Goal: Information Seeking & Learning: Learn about a topic

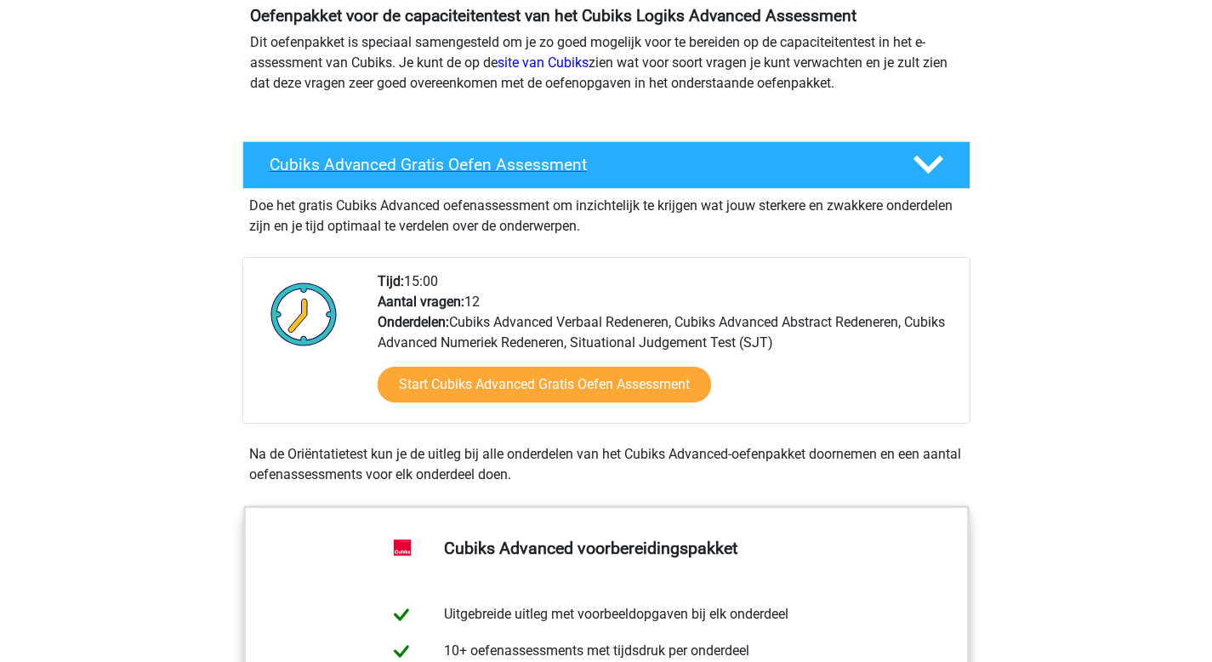
scroll to position [180, 0]
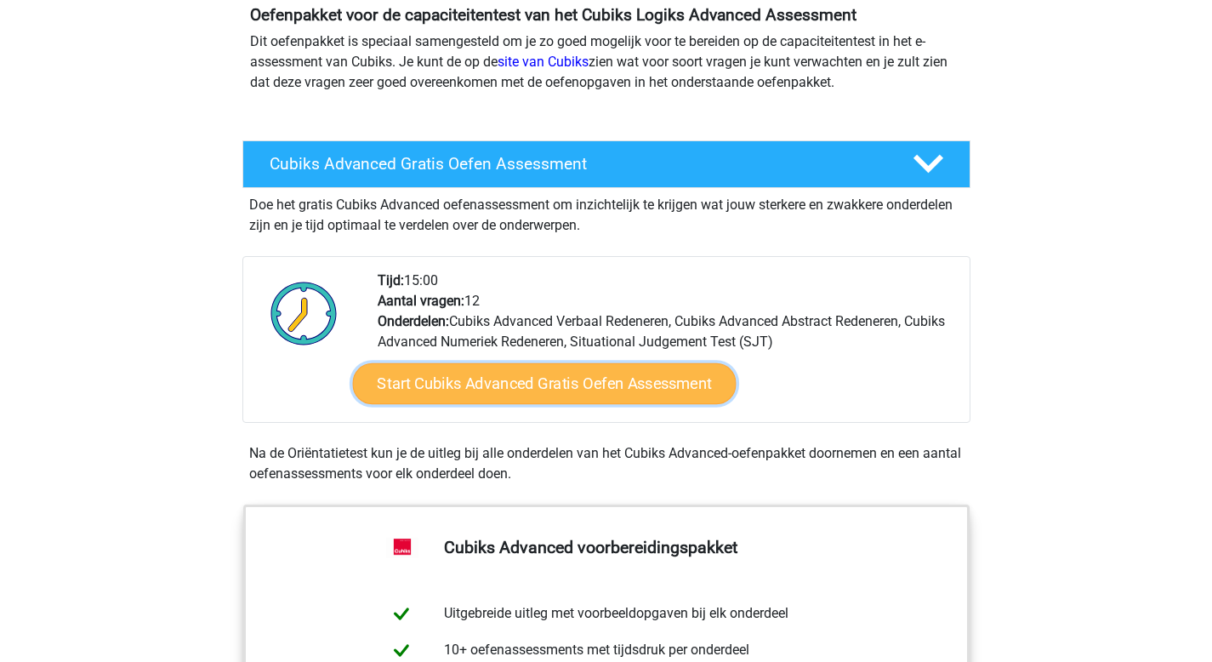
click at [641, 383] on link "Start Cubiks Advanced Gratis Oefen Assessment" at bounding box center [544, 383] width 384 height 41
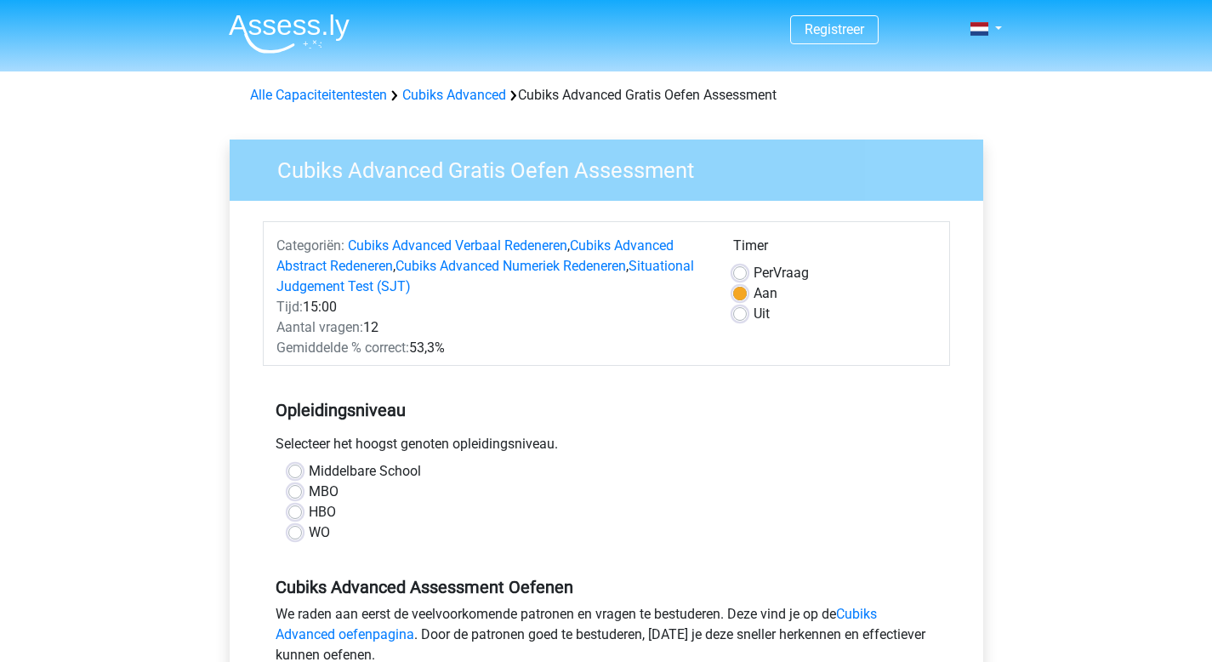
click at [306, 536] on div "WO" at bounding box center [606, 532] width 636 height 20
click at [310, 527] on label "WO" at bounding box center [319, 532] width 21 height 20
click at [302, 527] on input "WO" at bounding box center [295, 530] width 14 height 17
radio input "true"
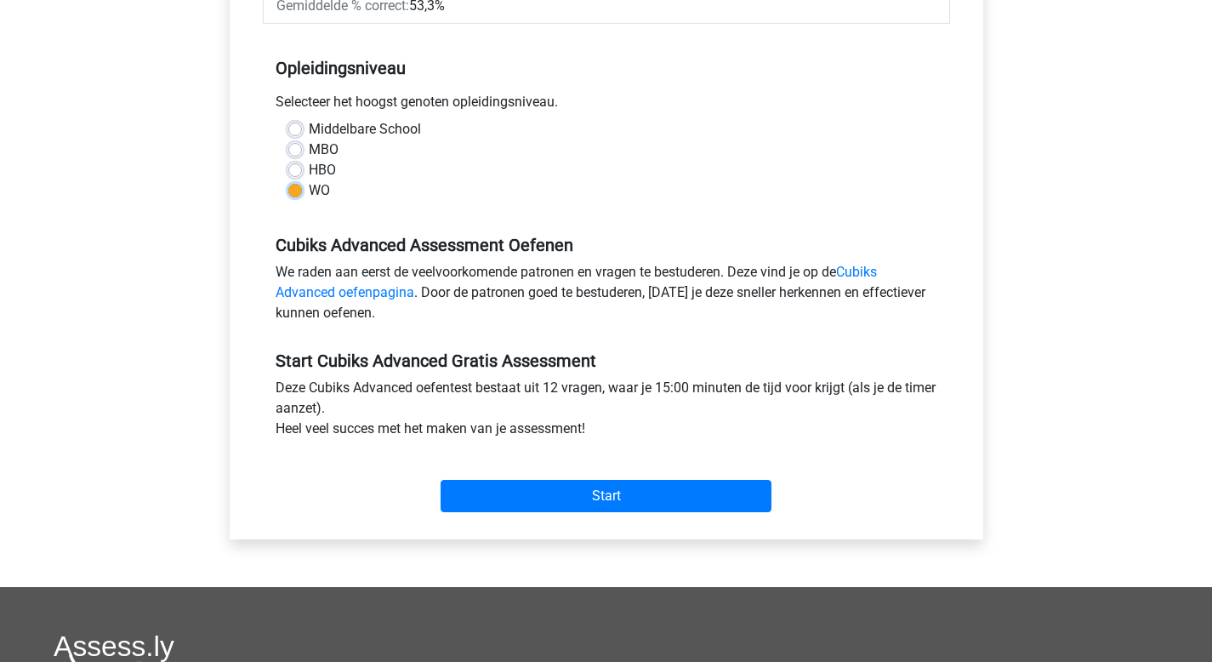
scroll to position [345, 0]
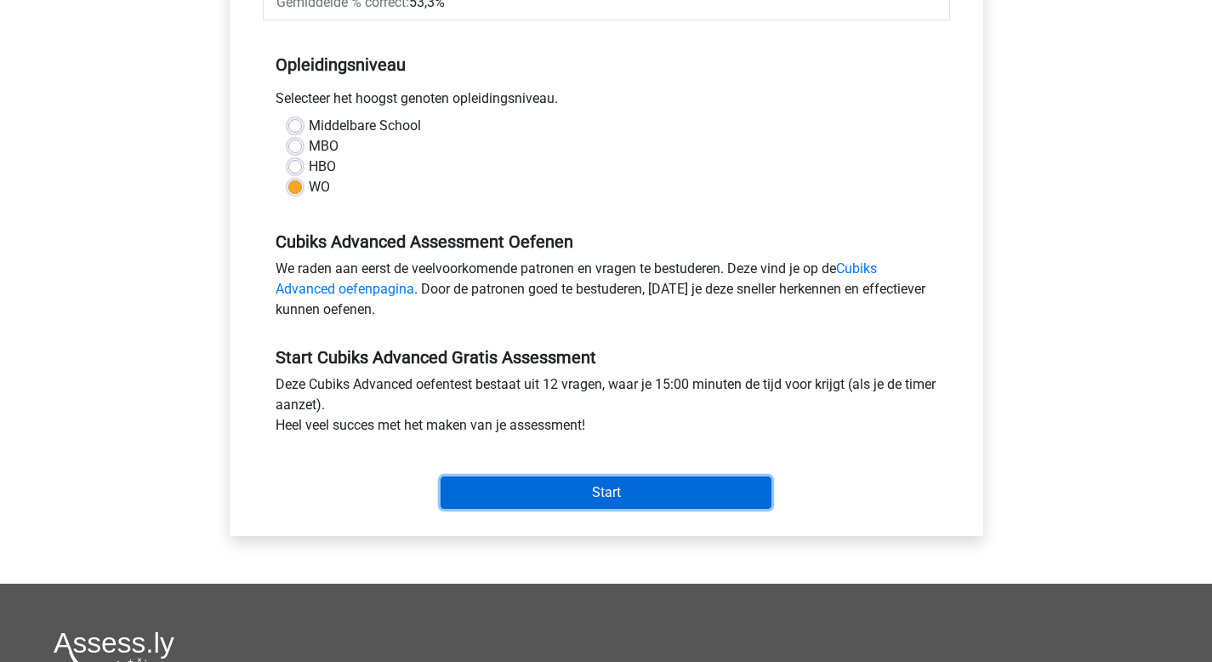
click at [617, 495] on input "Start" at bounding box center [606, 492] width 331 height 32
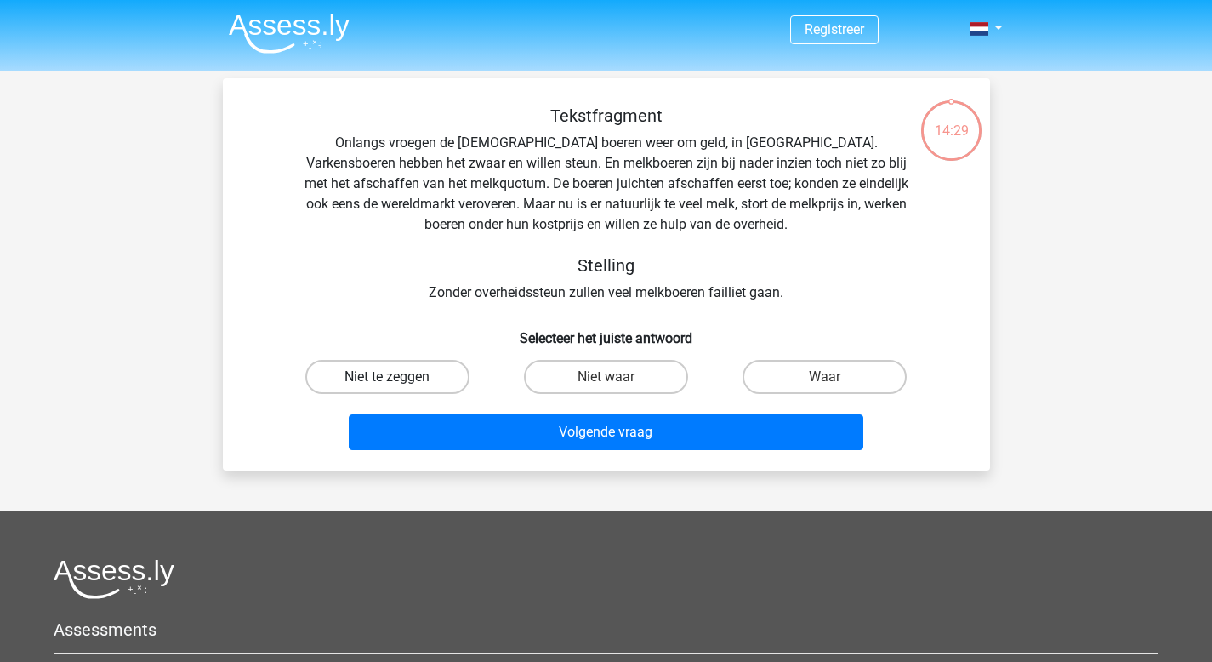
click at [396, 366] on label "Niet te zeggen" at bounding box center [387, 377] width 164 height 34
click at [396, 377] on input "Niet te zeggen" at bounding box center [392, 382] width 11 height 11
radio input "true"
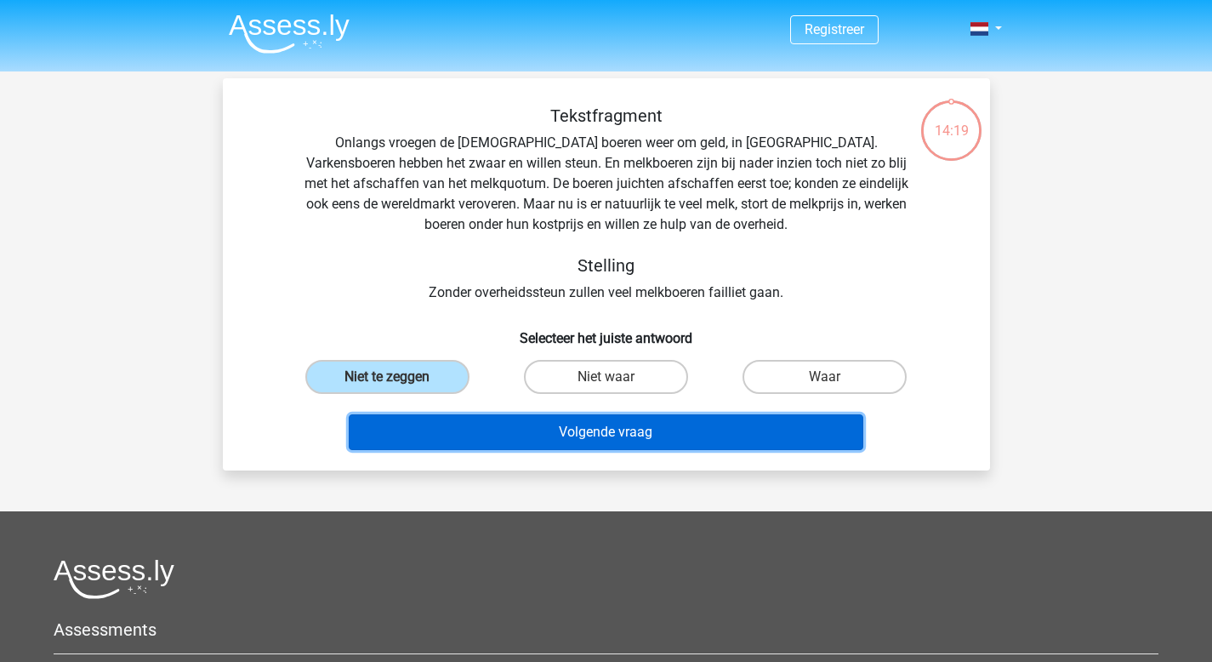
click at [715, 435] on button "Volgende vraag" at bounding box center [606, 432] width 515 height 36
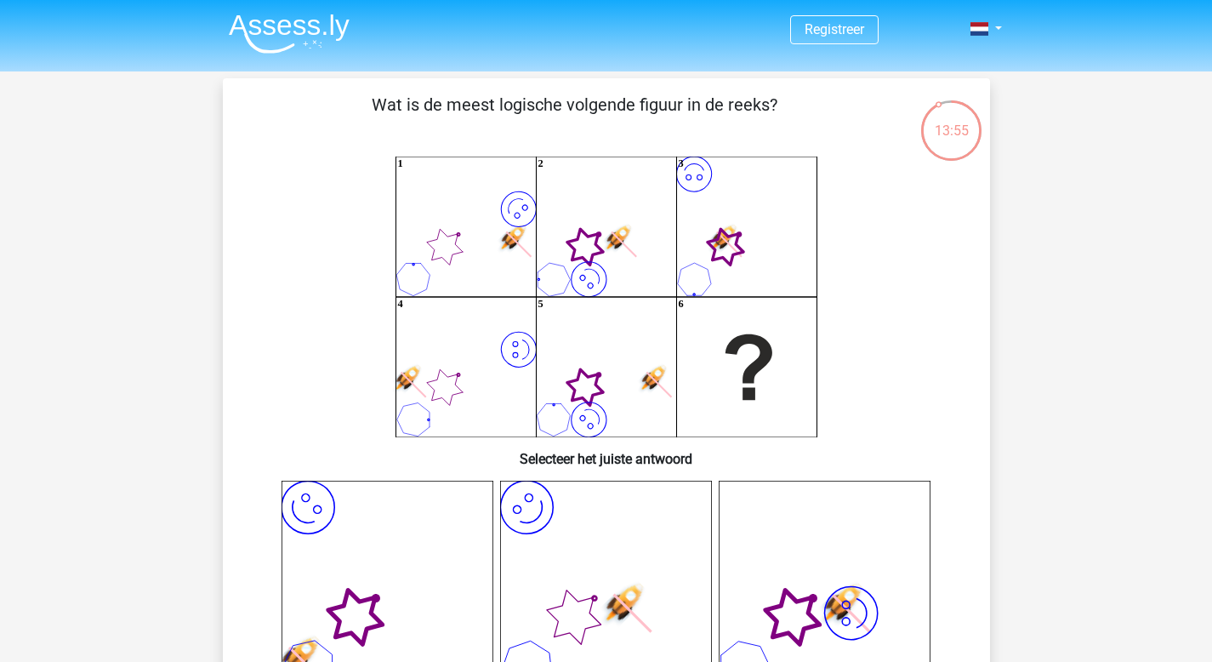
click at [959, 132] on div "13:55" at bounding box center [952, 120] width 64 height 43
click at [963, 111] on div "13:46" at bounding box center [952, 120] width 64 height 43
click at [949, 130] on div "13:46" at bounding box center [952, 120] width 64 height 43
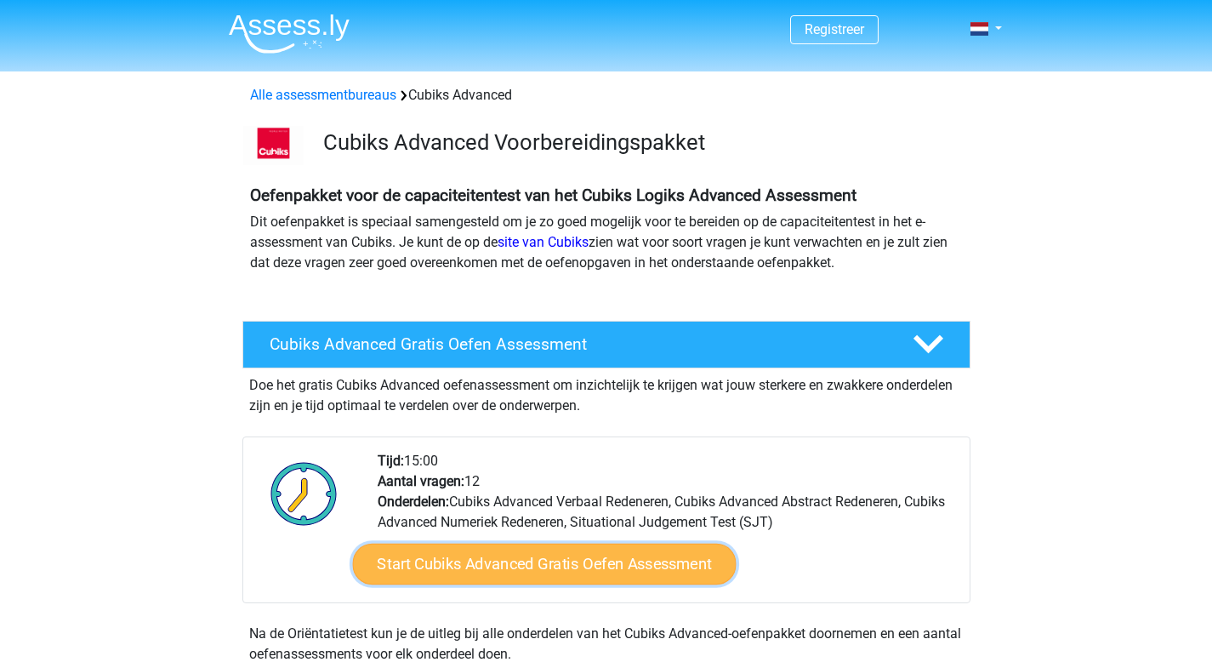
click at [551, 561] on link "Start Cubiks Advanced Gratis Oefen Assessment" at bounding box center [544, 564] width 384 height 41
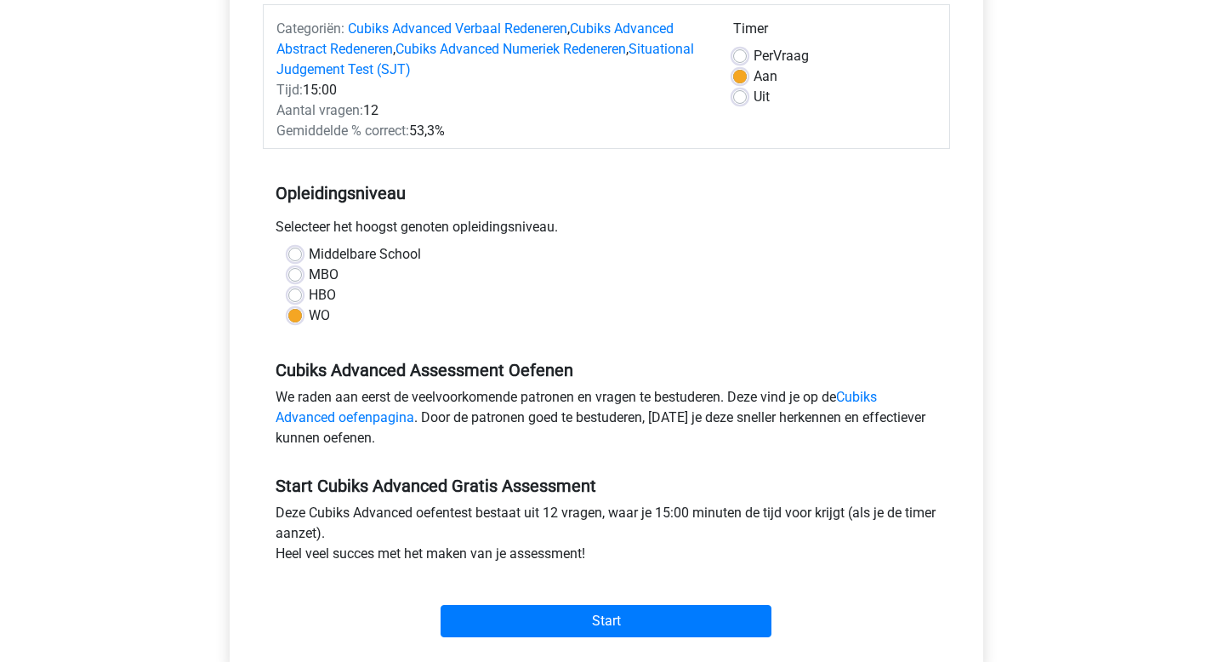
scroll to position [219, 0]
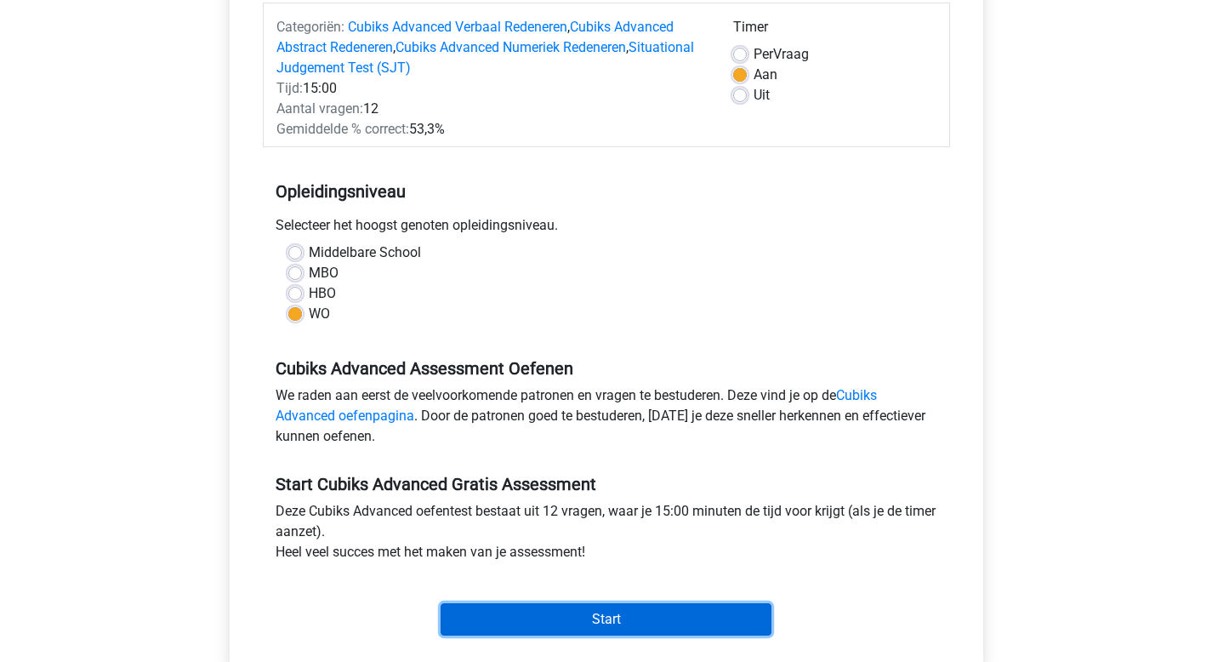
click at [571, 617] on input "Start" at bounding box center [606, 619] width 331 height 32
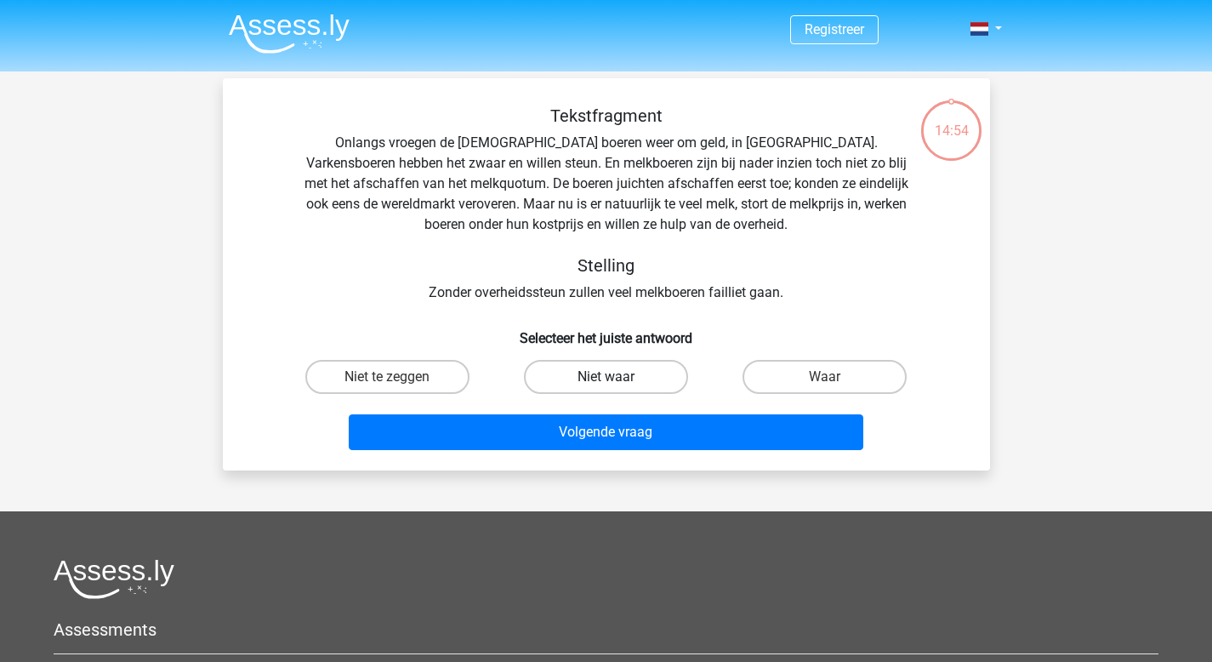
click at [620, 385] on label "Niet waar" at bounding box center [606, 377] width 164 height 34
click at [617, 385] on input "Niet waar" at bounding box center [611, 382] width 11 height 11
radio input "true"
click at [422, 382] on label "Niet te zeggen" at bounding box center [387, 377] width 164 height 34
click at [398, 382] on input "Niet te zeggen" at bounding box center [392, 382] width 11 height 11
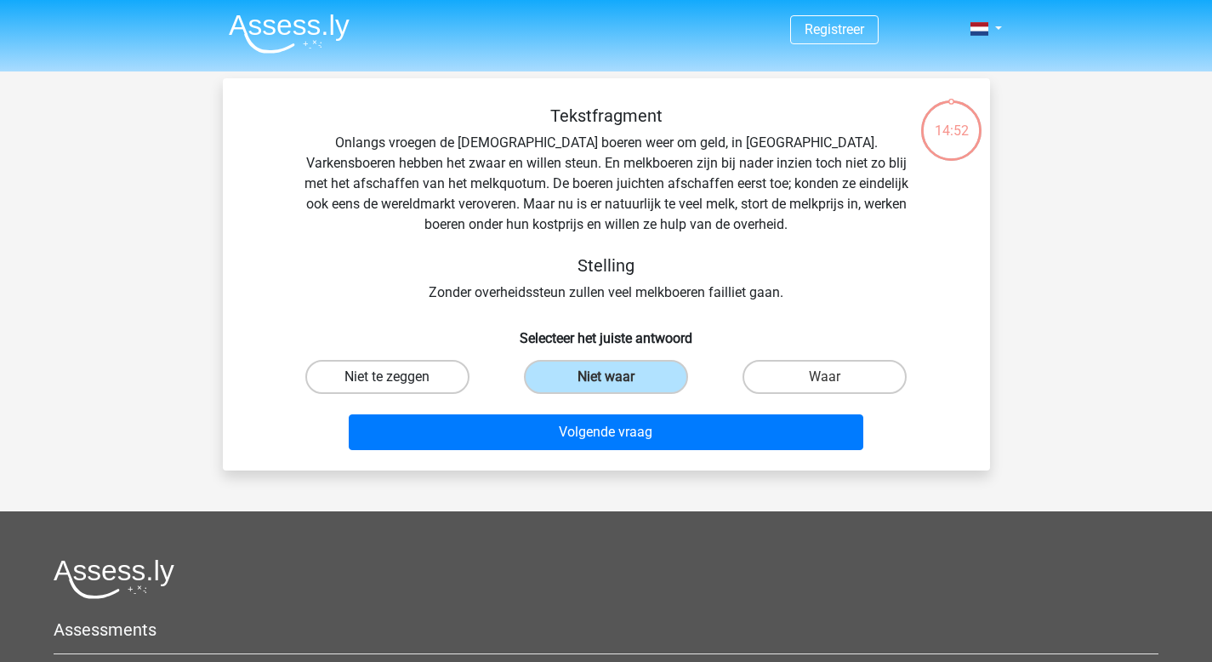
radio input "true"
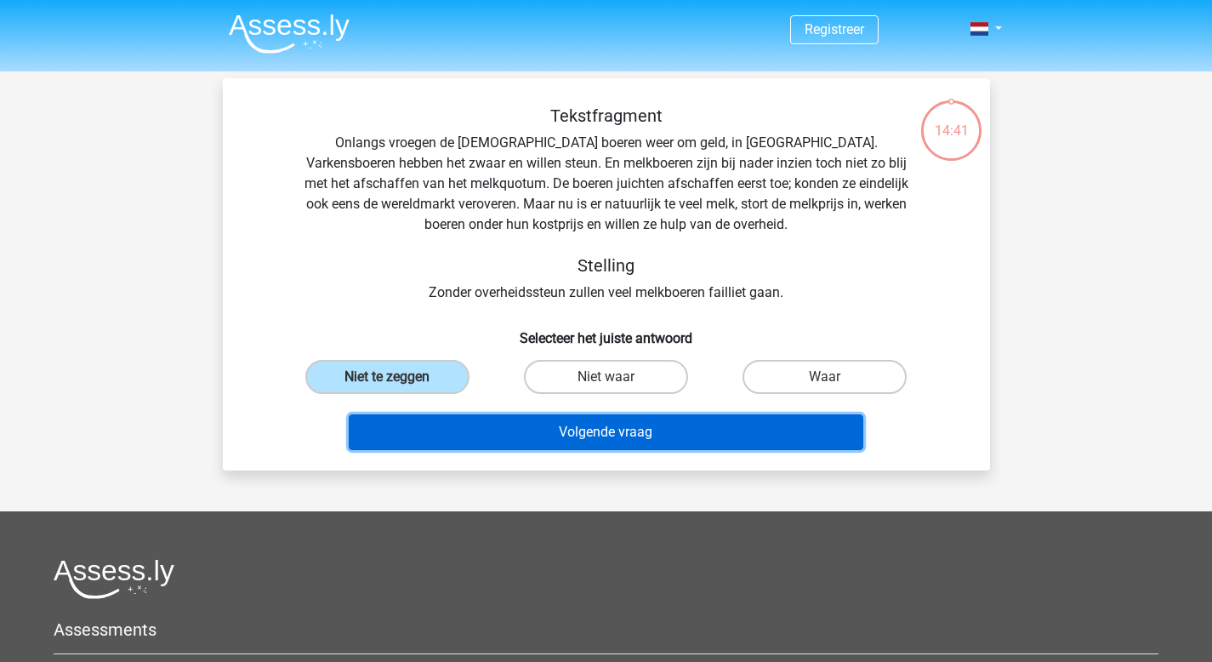
click at [635, 436] on button "Volgende vraag" at bounding box center [606, 432] width 515 height 36
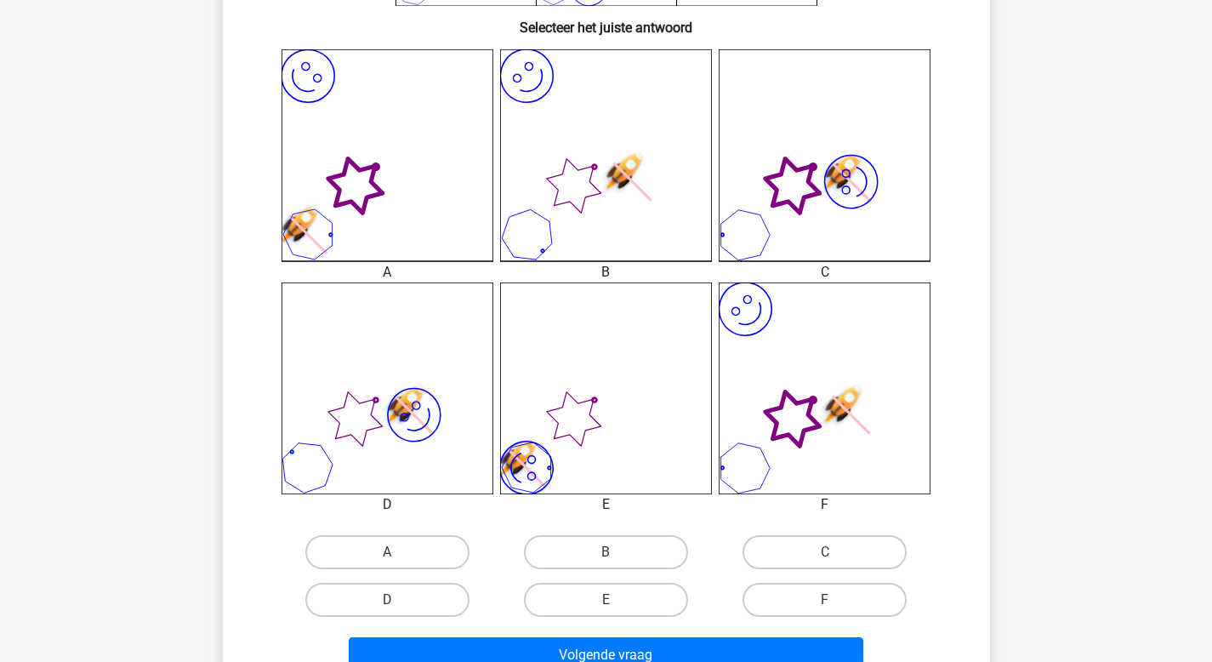
scroll to position [504, 0]
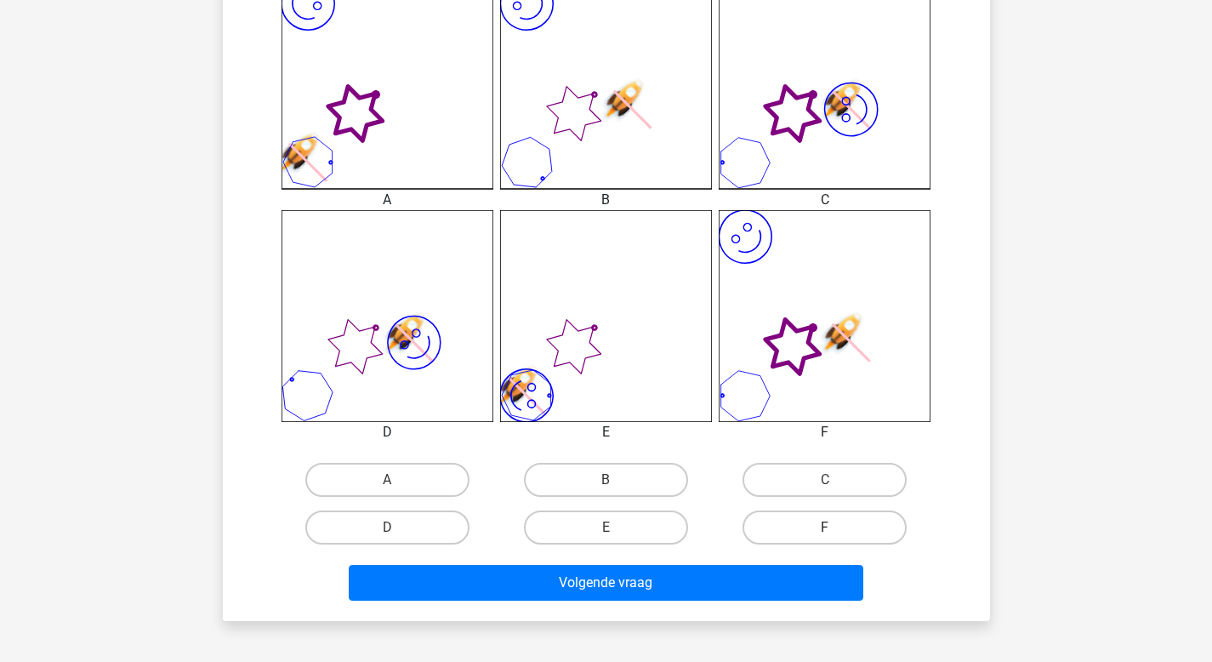
click at [808, 526] on label "F" at bounding box center [825, 527] width 164 height 34
click at [825, 527] on input "F" at bounding box center [830, 532] width 11 height 11
radio input "true"
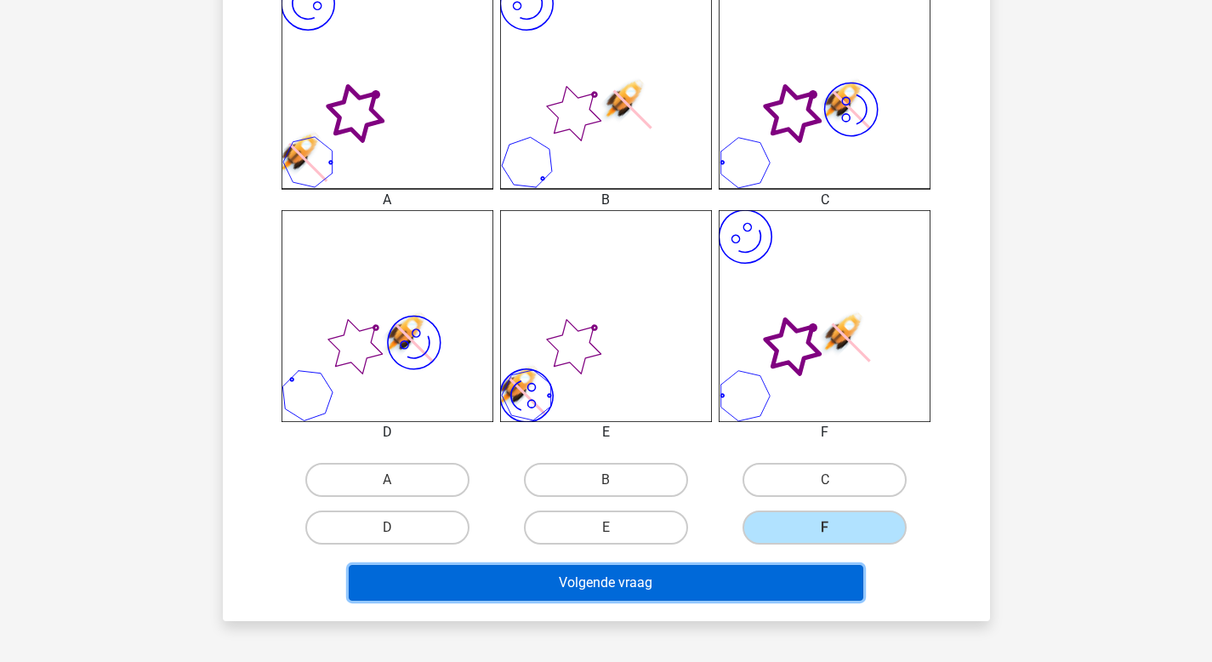
click at [672, 573] on button "Volgende vraag" at bounding box center [606, 583] width 515 height 36
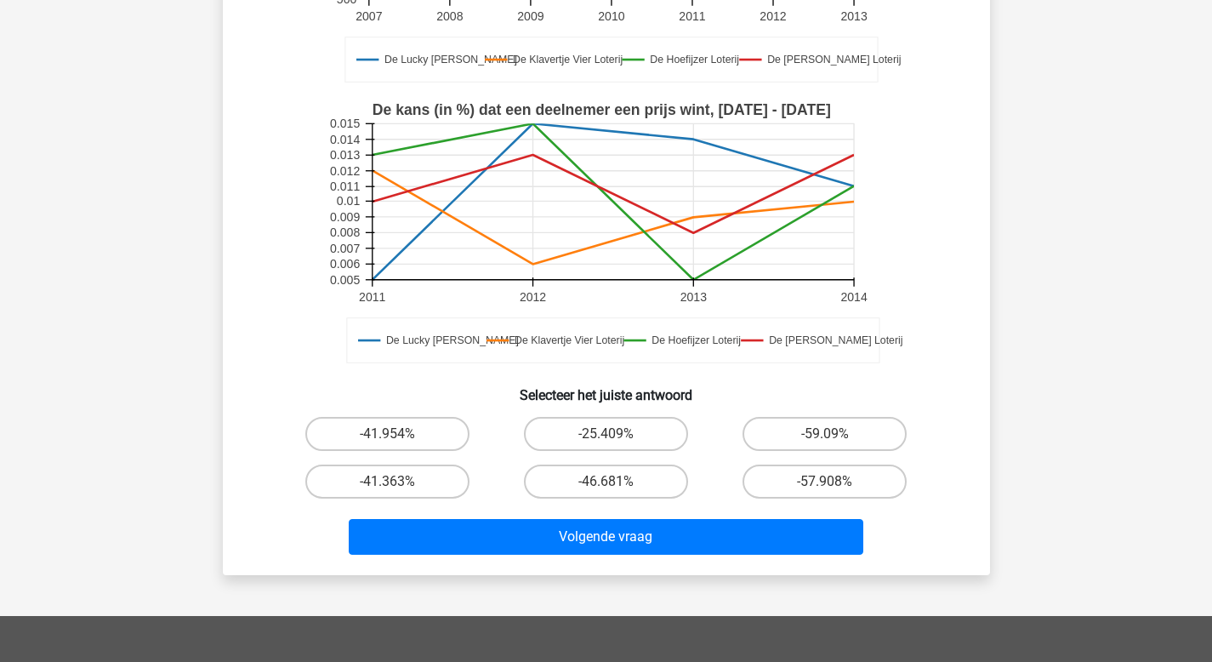
scroll to position [371, 0]
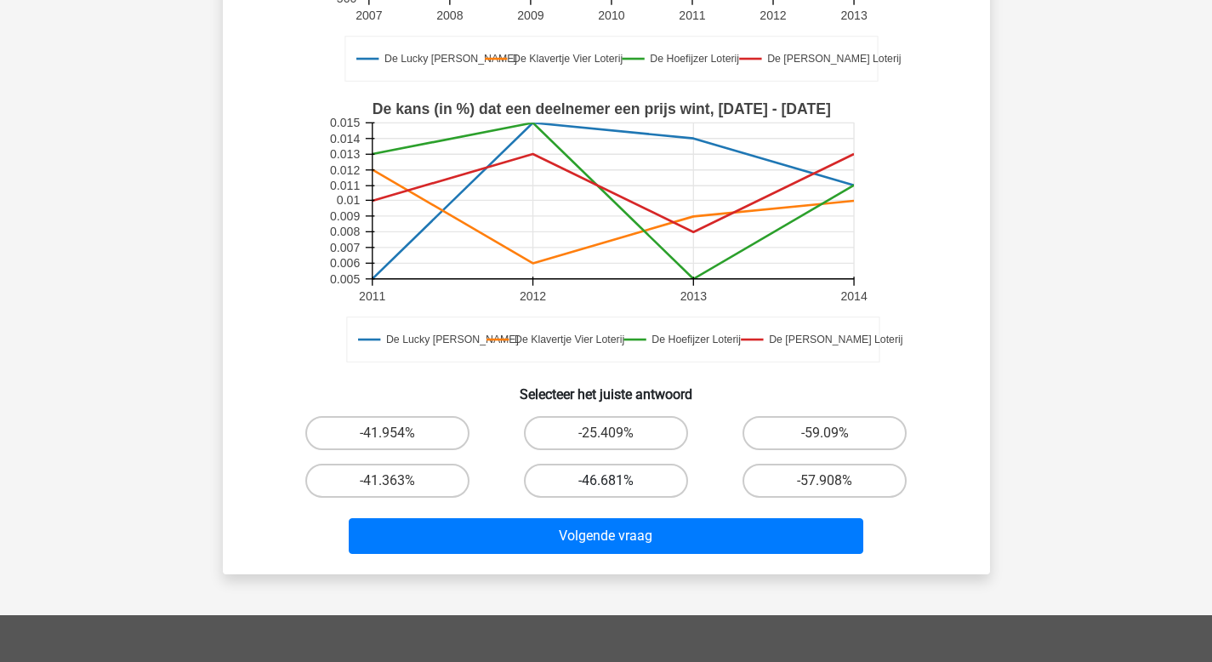
click at [615, 493] on label "-46.681%" at bounding box center [606, 481] width 164 height 34
click at [615, 492] on input "-46.681%" at bounding box center [611, 486] width 11 height 11
radio input "true"
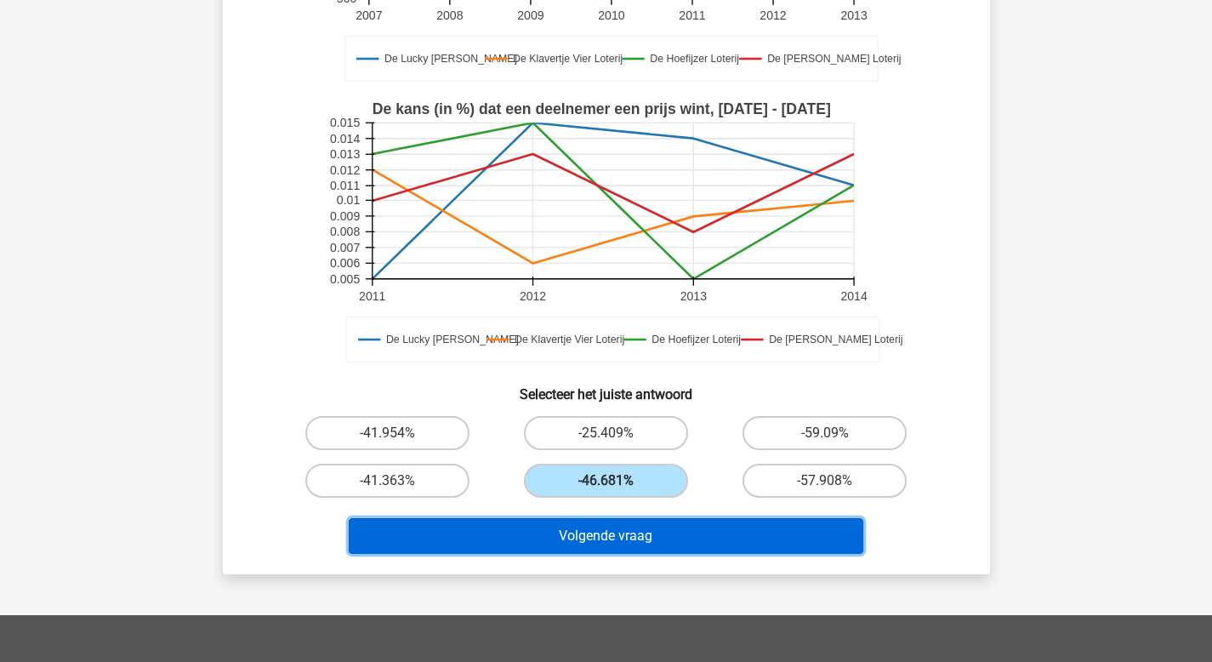
click at [641, 531] on button "Volgende vraag" at bounding box center [606, 536] width 515 height 36
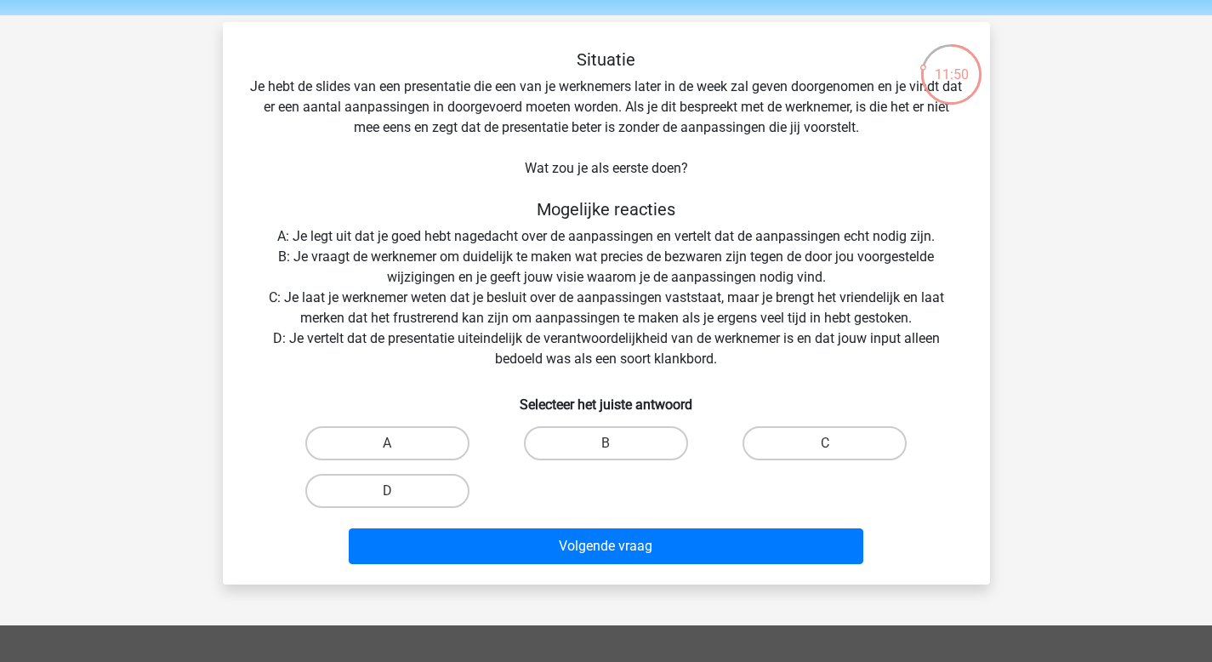
scroll to position [51, 0]
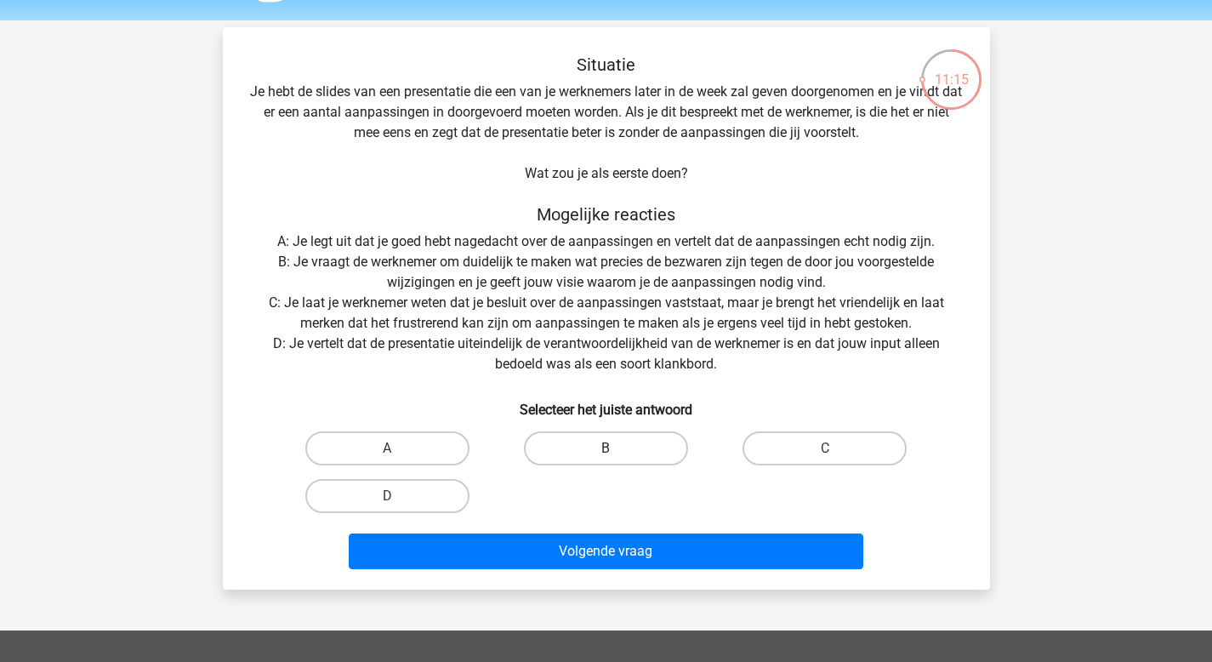
click at [620, 441] on label "B" at bounding box center [606, 448] width 164 height 34
click at [617, 448] on input "B" at bounding box center [611, 453] width 11 height 11
radio input "true"
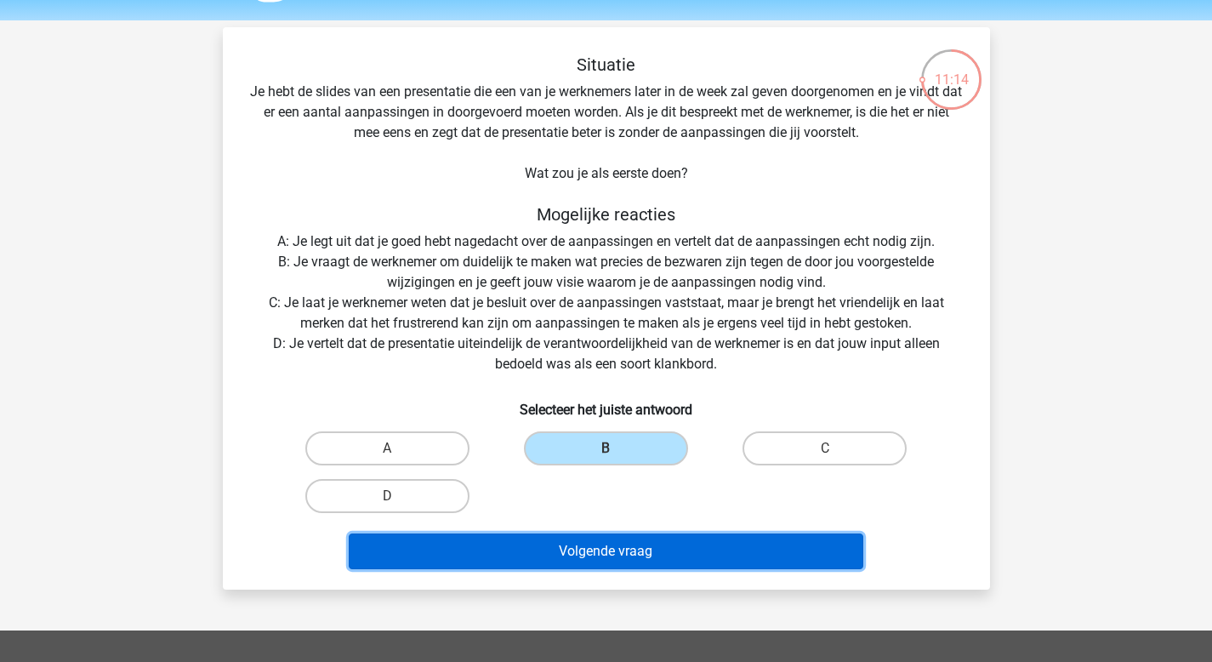
click at [593, 546] on button "Volgende vraag" at bounding box center [606, 551] width 515 height 36
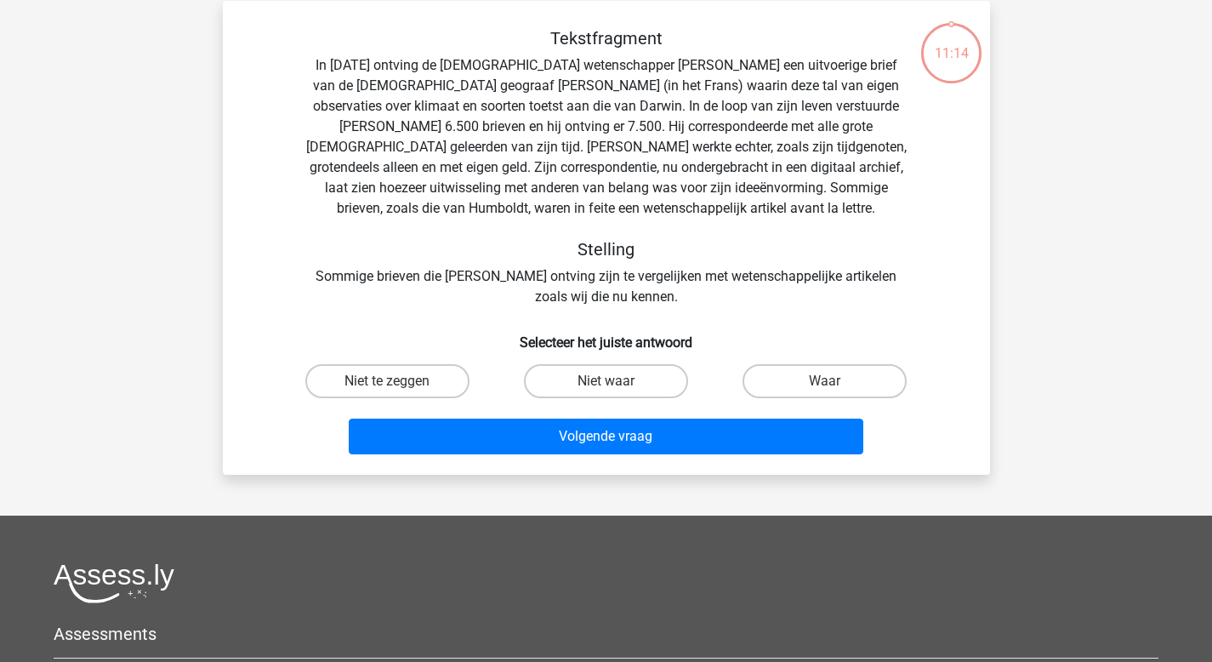
scroll to position [78, 0]
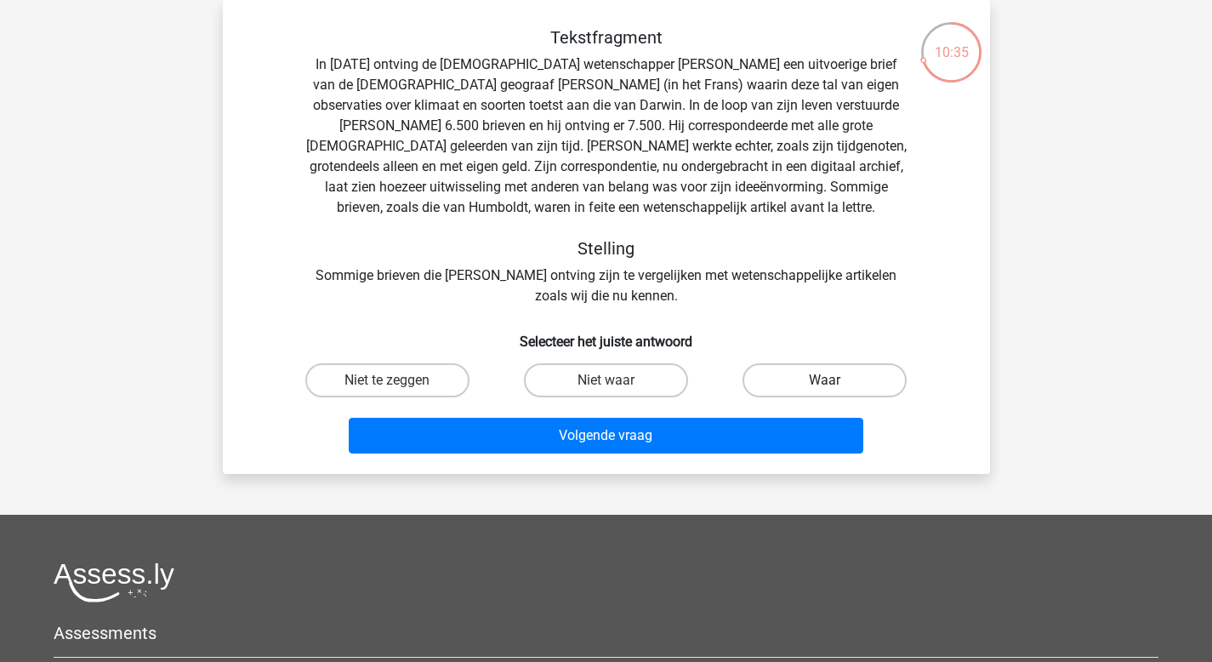
click at [837, 377] on label "Waar" at bounding box center [825, 380] width 164 height 34
click at [836, 380] on input "Waar" at bounding box center [830, 385] width 11 height 11
radio input "true"
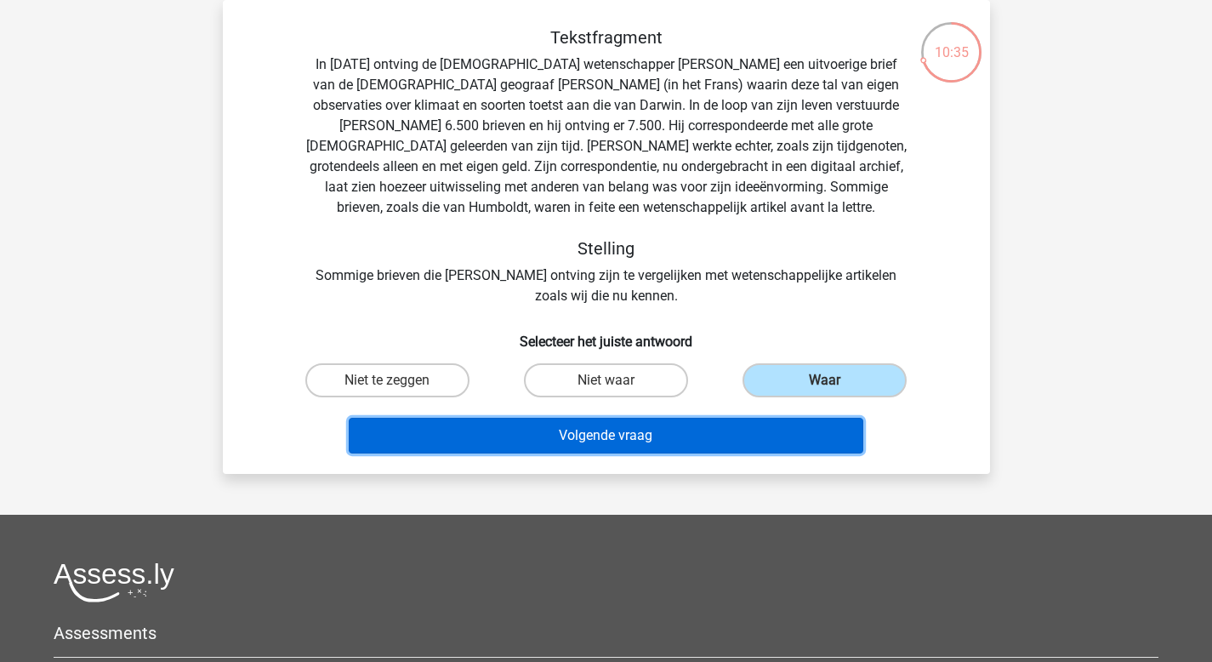
click at [664, 440] on button "Volgende vraag" at bounding box center [606, 436] width 515 height 36
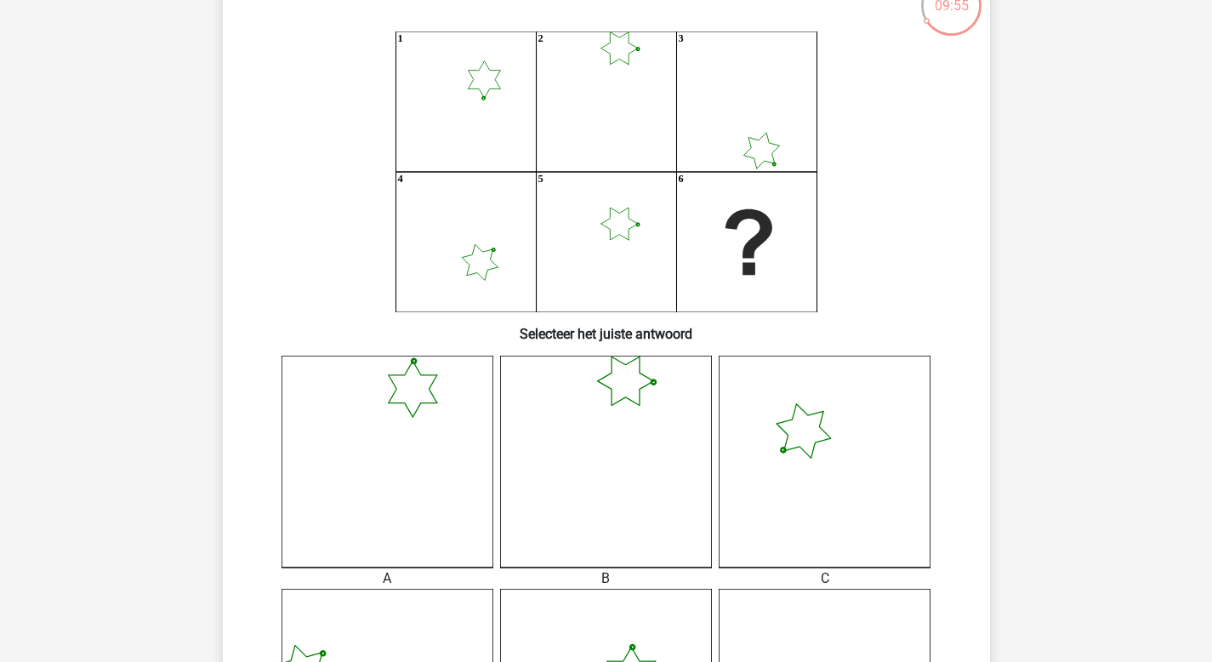
scroll to position [128, 0]
click at [434, 493] on icon at bounding box center [388, 459] width 212 height 212
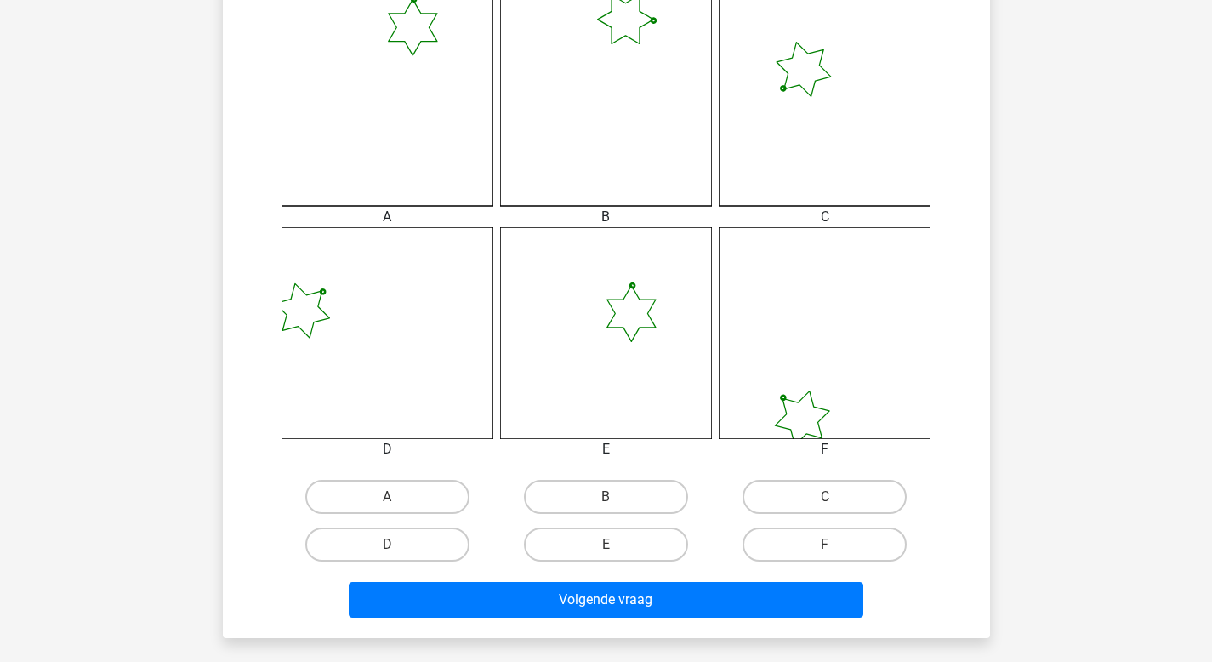
scroll to position [548, 0]
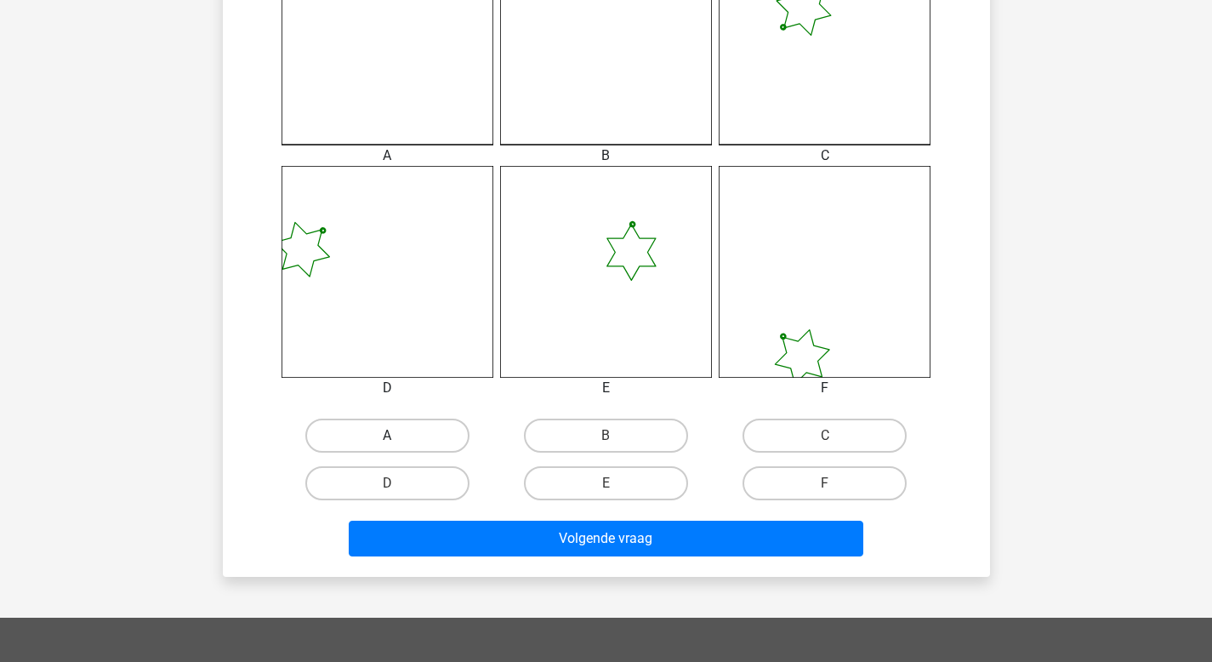
click at [415, 437] on label "A" at bounding box center [387, 436] width 164 height 34
click at [398, 437] on input "A" at bounding box center [392, 441] width 11 height 11
radio input "true"
click at [503, 557] on div "Volgende vraag" at bounding box center [606, 542] width 657 height 43
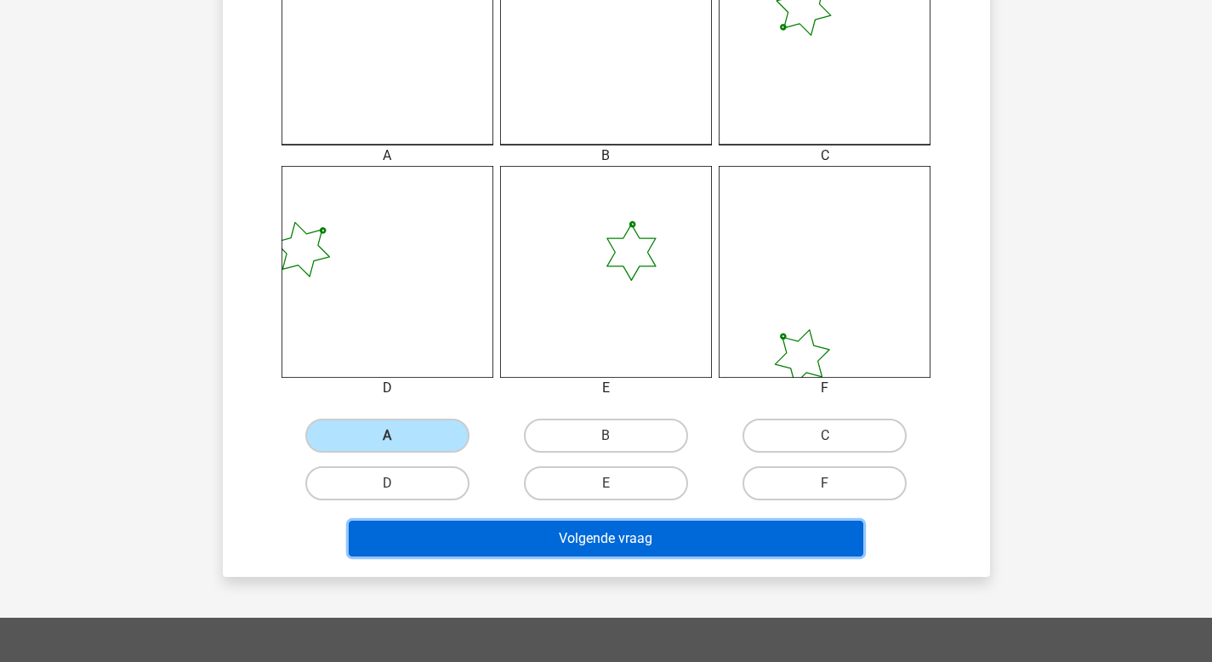
click at [539, 550] on button "Volgende vraag" at bounding box center [606, 539] width 515 height 36
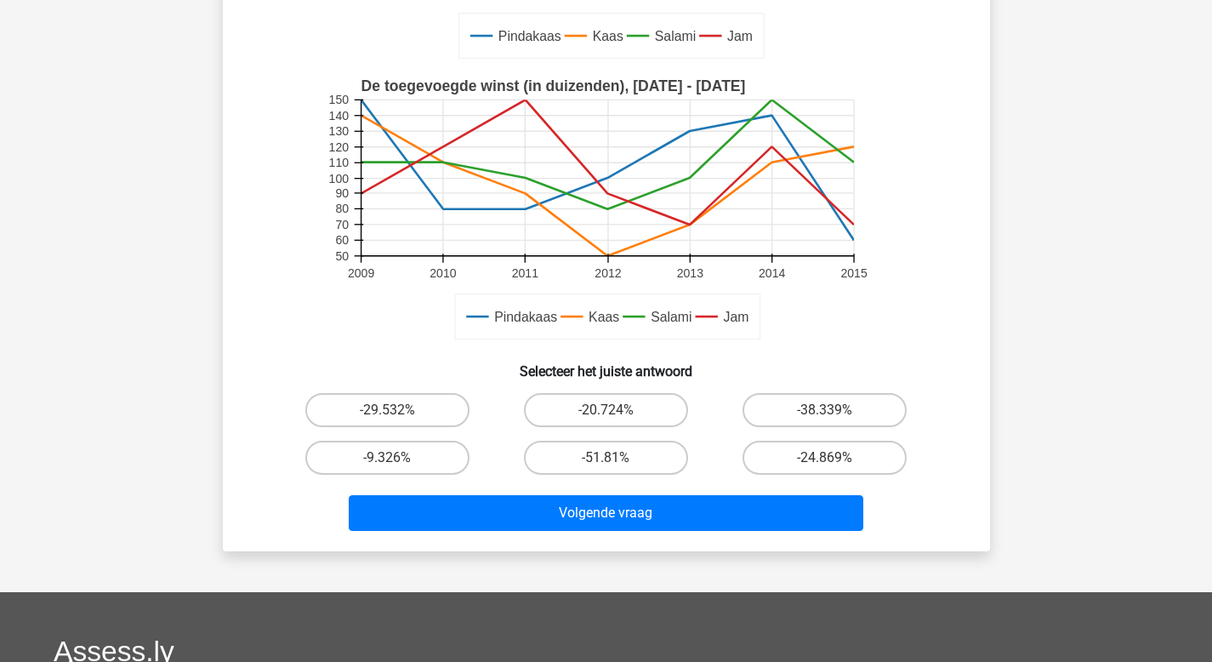
scroll to position [388, 0]
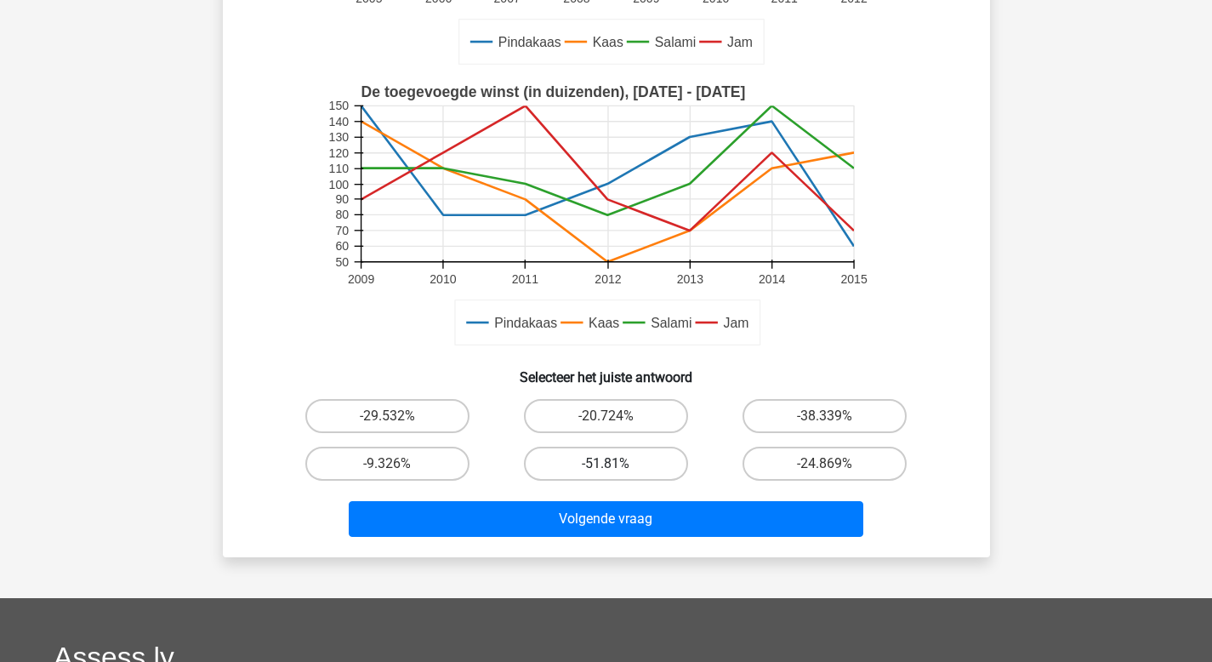
click at [580, 464] on label "-51.81%" at bounding box center [606, 464] width 164 height 34
click at [606, 464] on input "-51.81%" at bounding box center [611, 469] width 11 height 11
radio input "true"
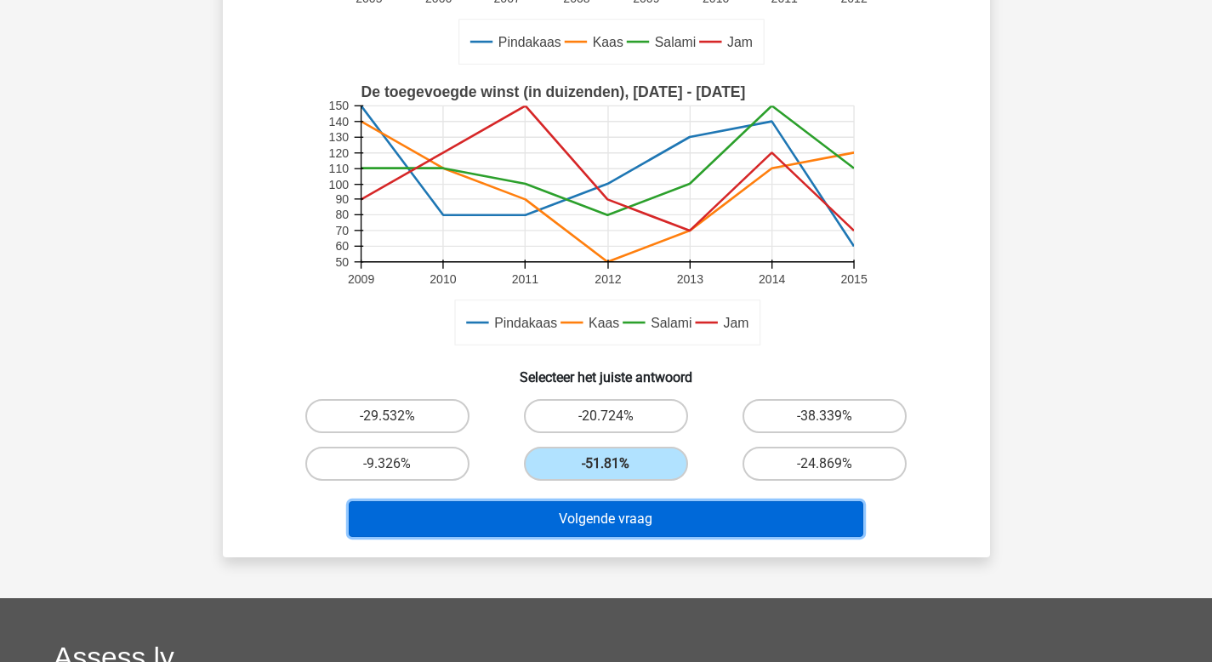
click at [613, 531] on button "Volgende vraag" at bounding box center [606, 519] width 515 height 36
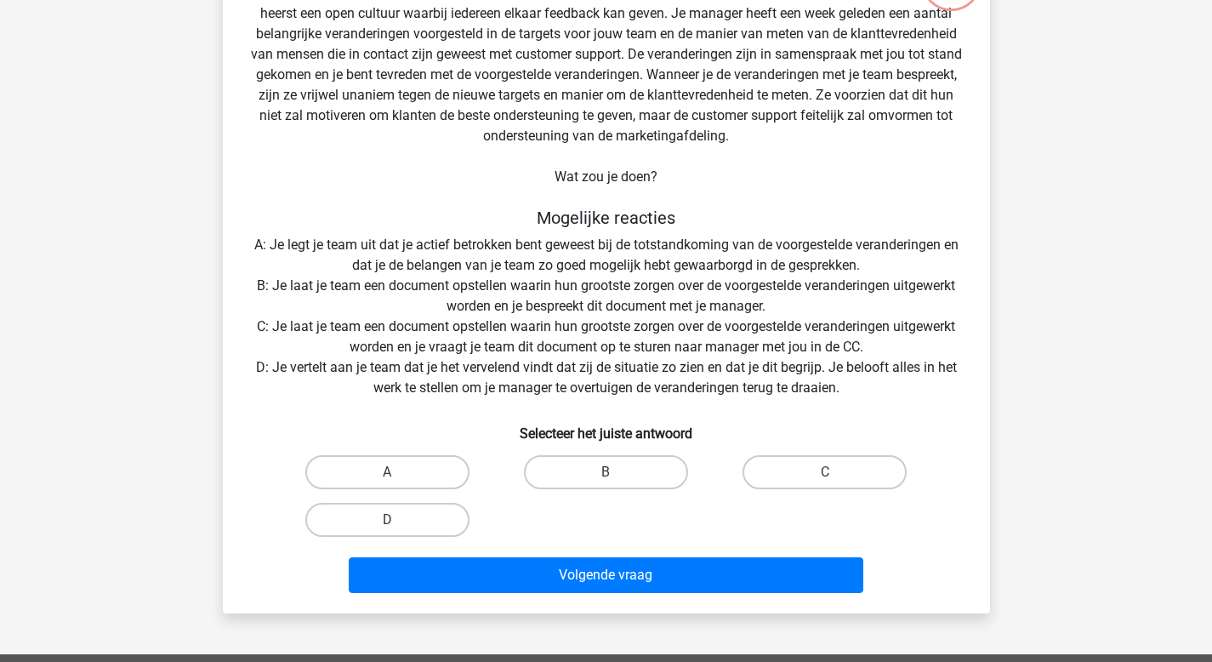
scroll to position [78, 0]
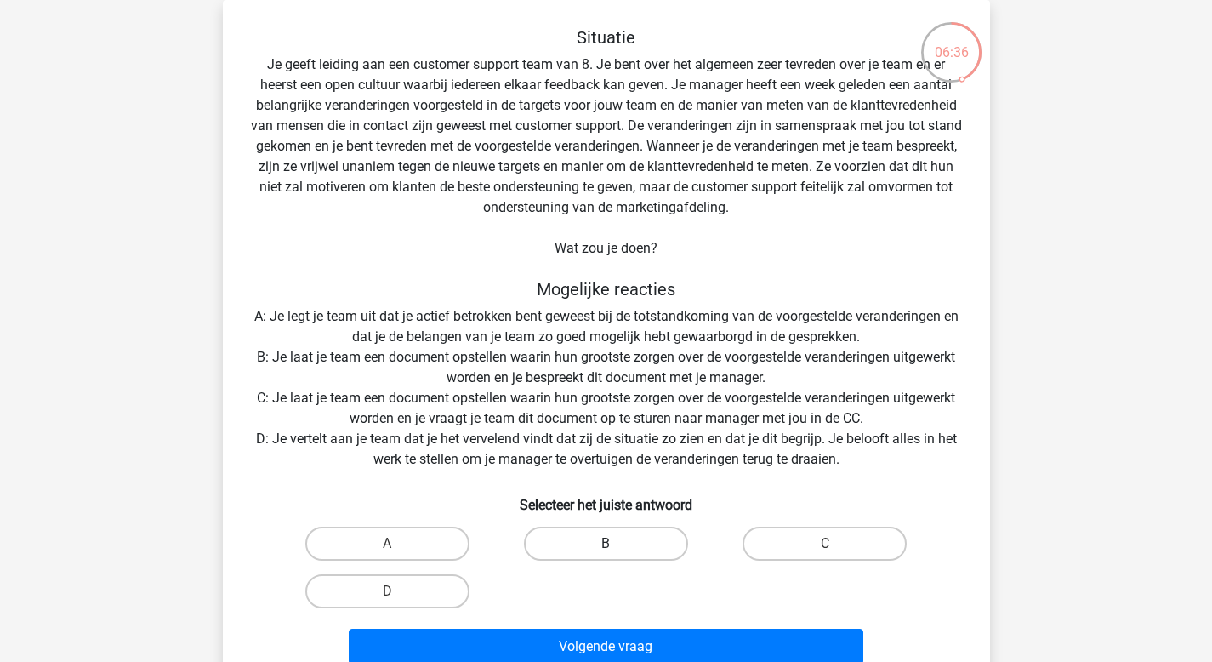
click at [560, 549] on label "B" at bounding box center [606, 544] width 164 height 34
click at [606, 549] on input "B" at bounding box center [611, 549] width 11 height 11
radio input "true"
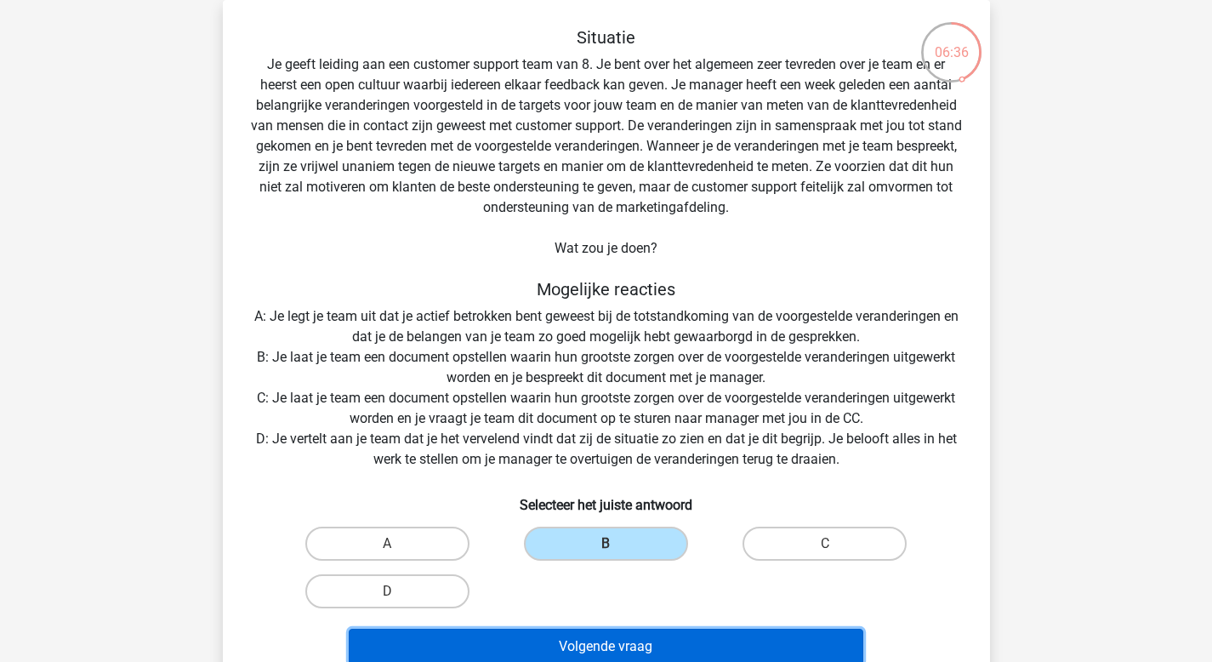
click at [563, 647] on button "Volgende vraag" at bounding box center [606, 647] width 515 height 36
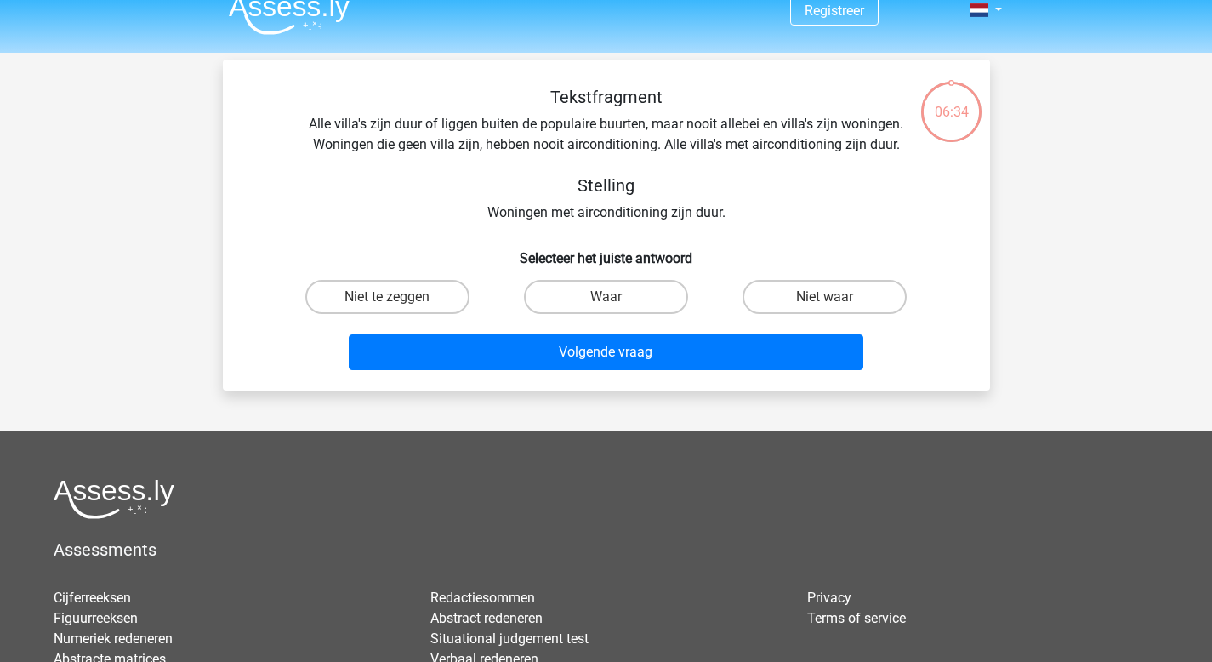
scroll to position [0, 0]
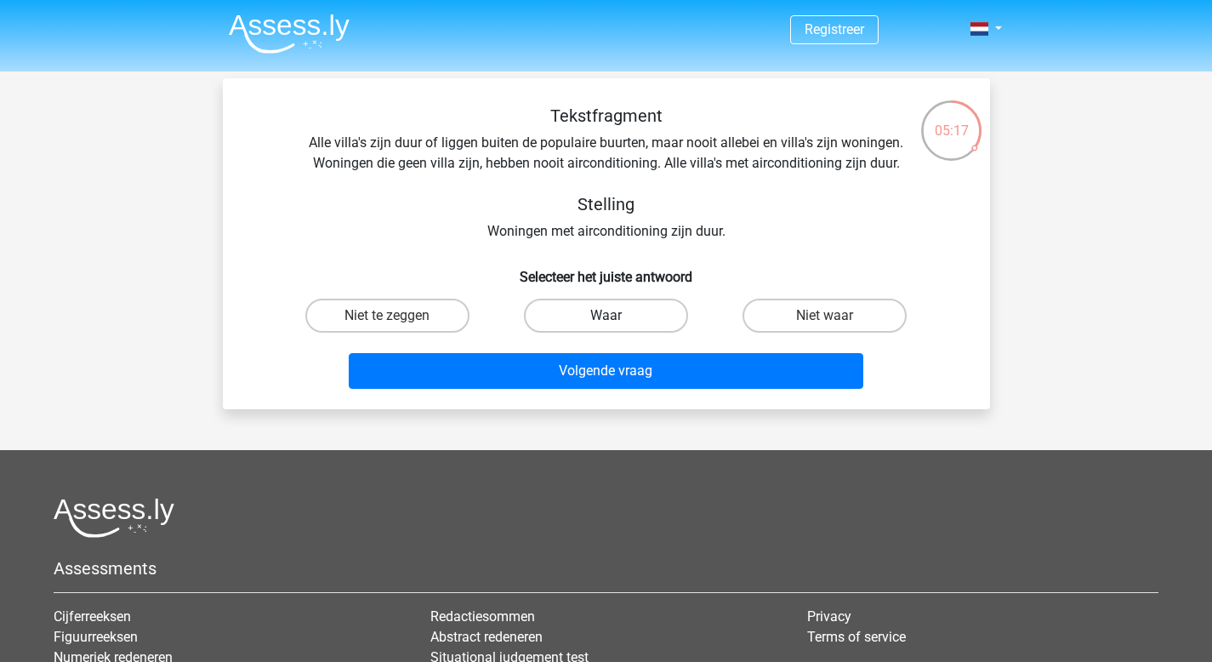
click at [645, 314] on label "Waar" at bounding box center [606, 316] width 164 height 34
click at [617, 316] on input "Waar" at bounding box center [611, 321] width 11 height 11
radio input "true"
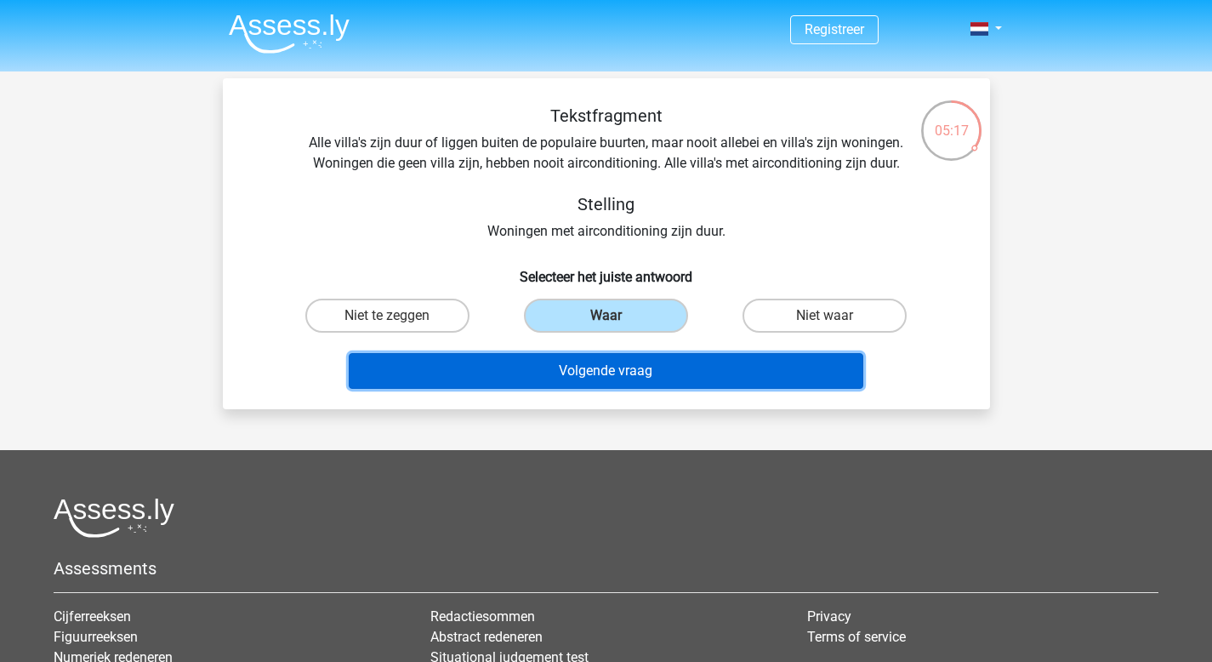
click at [640, 372] on button "Volgende vraag" at bounding box center [606, 371] width 515 height 36
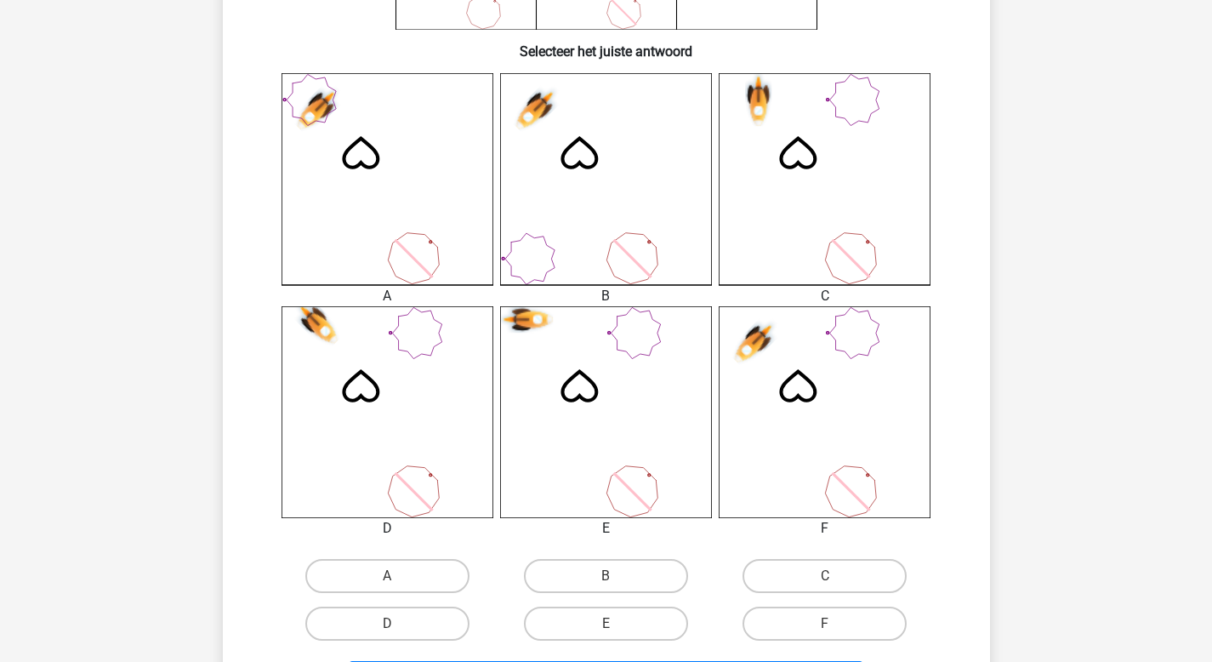
scroll to position [408, 0]
click at [795, 571] on label "C" at bounding box center [825, 575] width 164 height 34
click at [825, 575] on input "C" at bounding box center [830, 580] width 11 height 11
radio input "true"
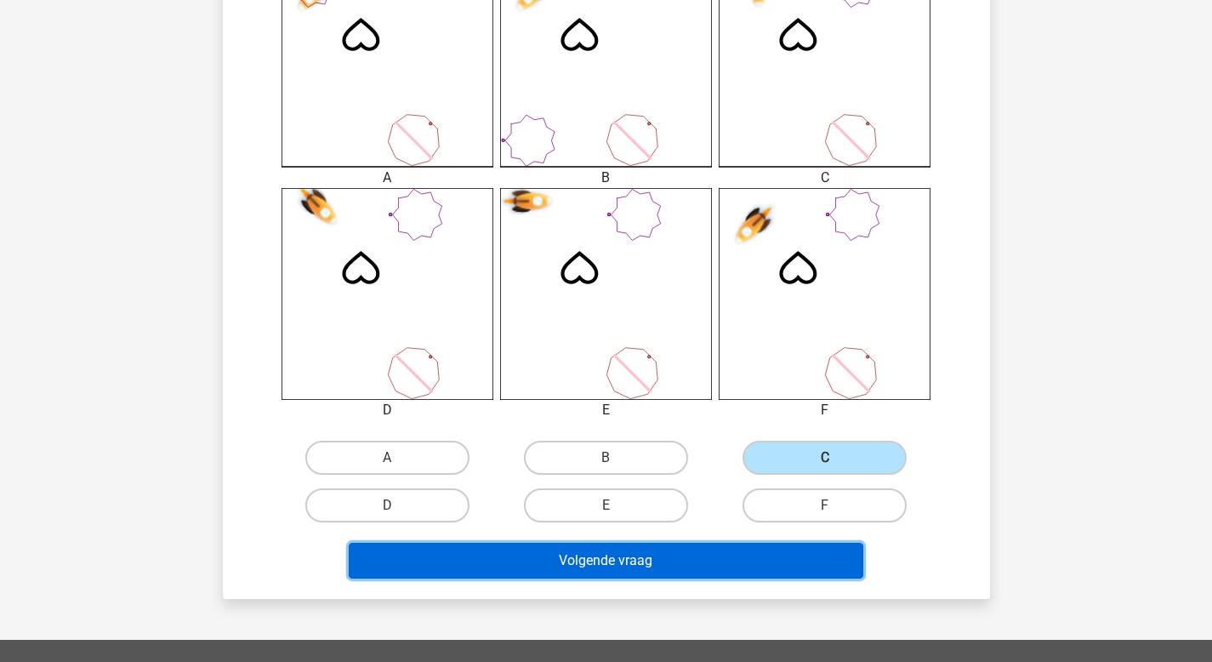
click at [778, 566] on button "Volgende vraag" at bounding box center [606, 561] width 515 height 36
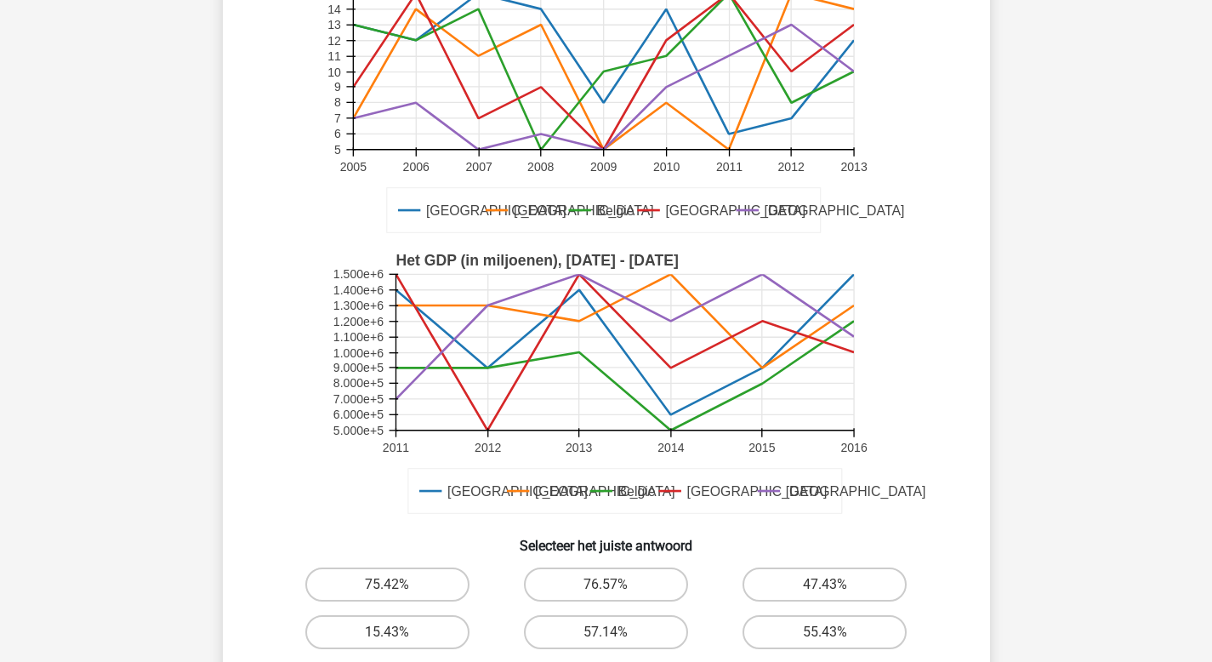
scroll to position [272, 0]
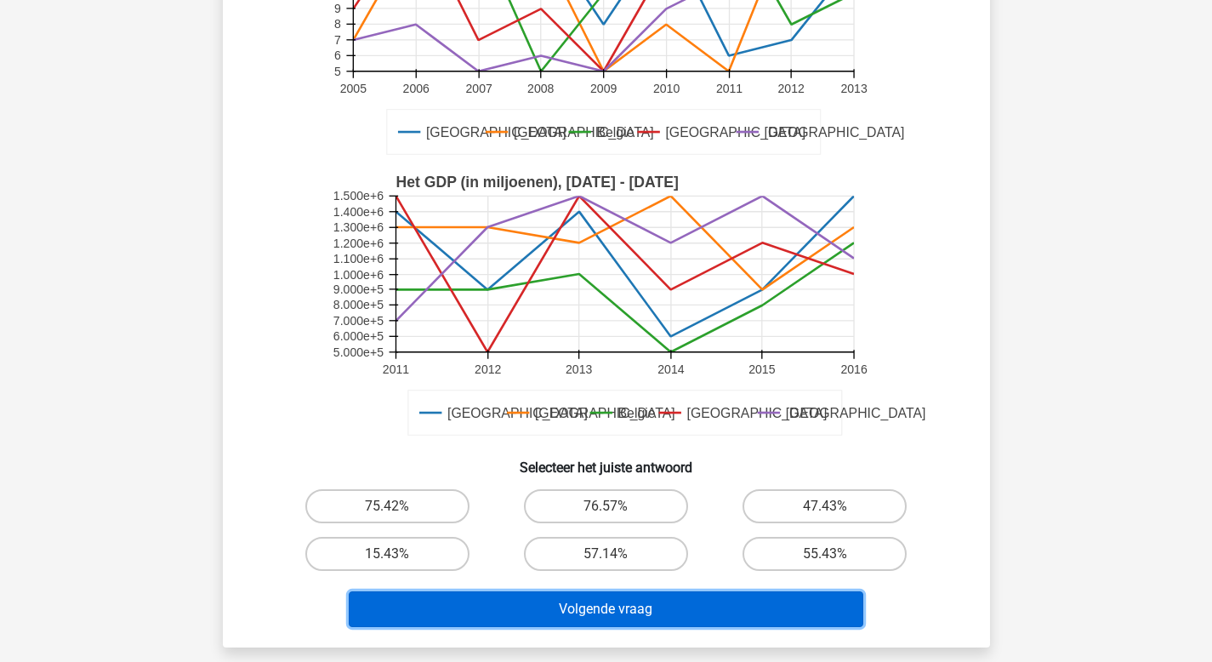
click at [759, 605] on button "Volgende vraag" at bounding box center [606, 609] width 515 height 36
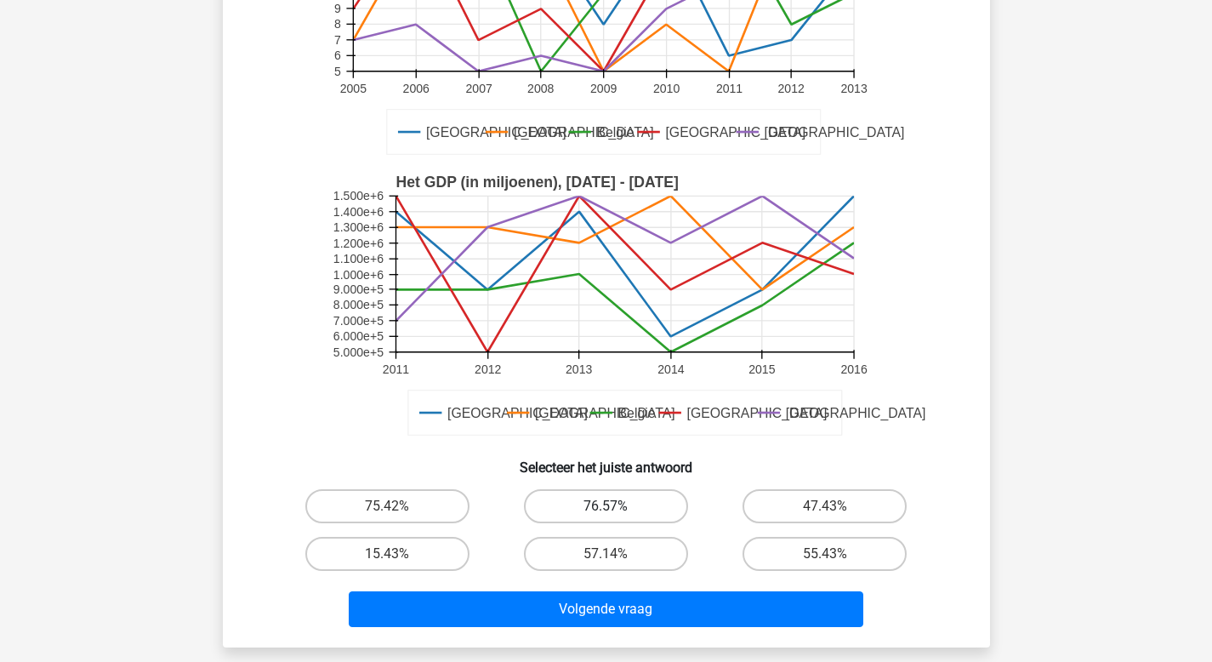
click at [623, 508] on label "76.57%" at bounding box center [606, 506] width 164 height 34
click at [617, 508] on input "76.57%" at bounding box center [611, 511] width 11 height 11
radio input "true"
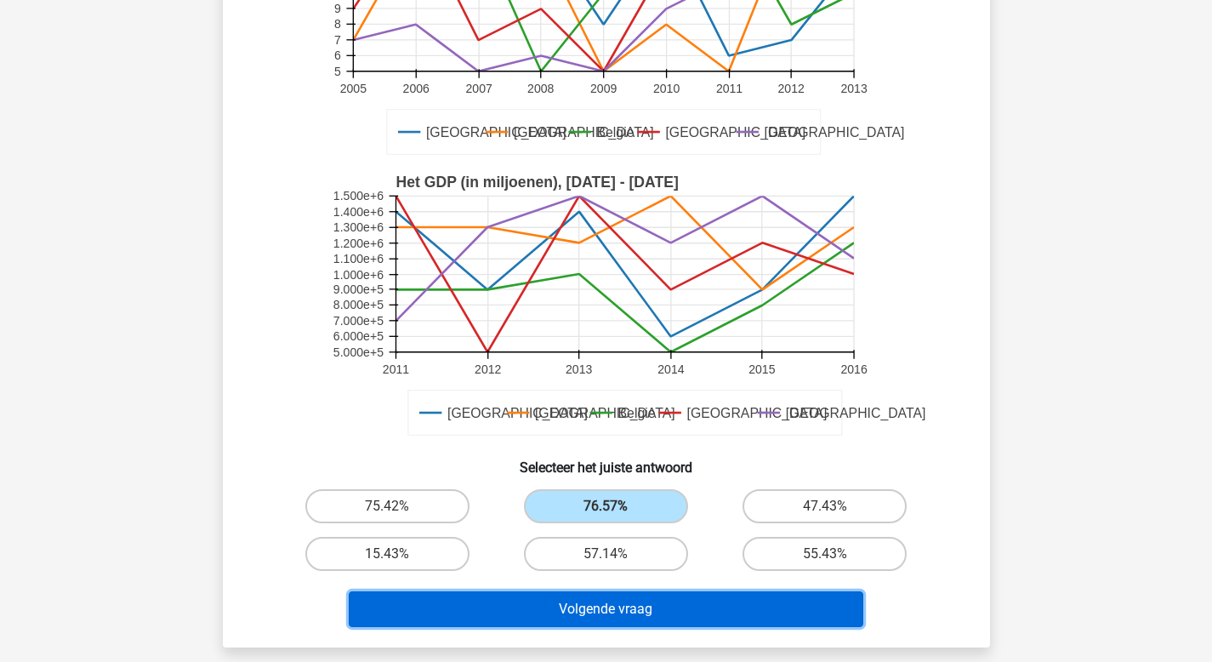
click at [624, 604] on button "Volgende vraag" at bounding box center [606, 609] width 515 height 36
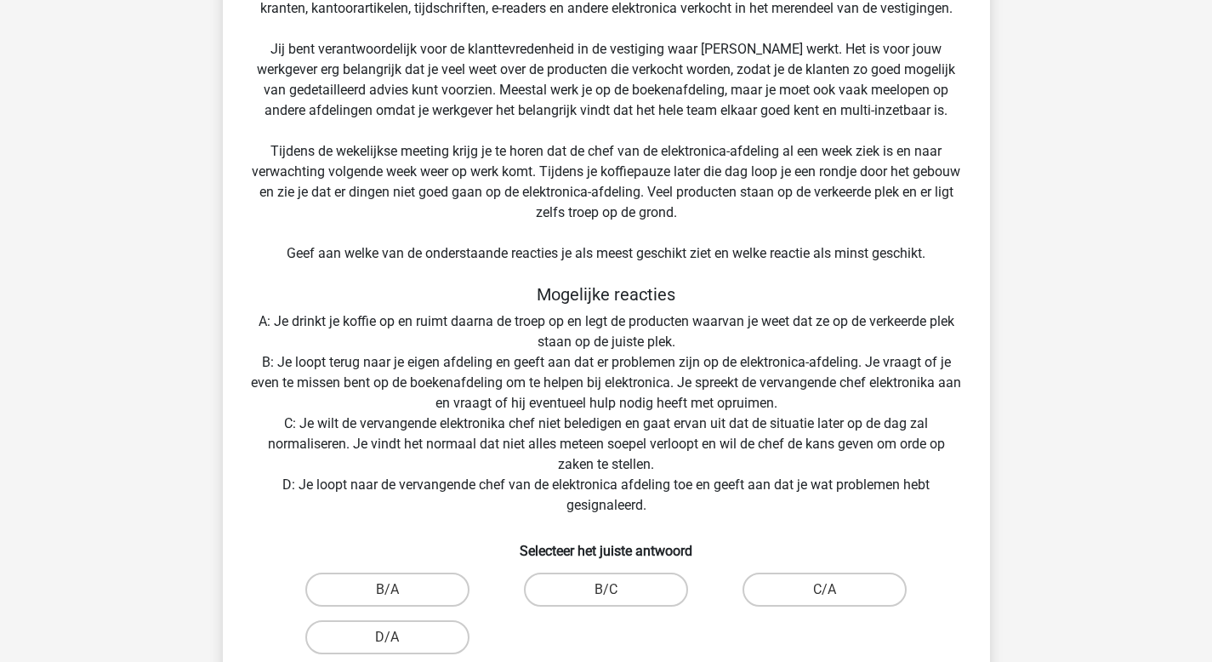
scroll to position [224, 0]
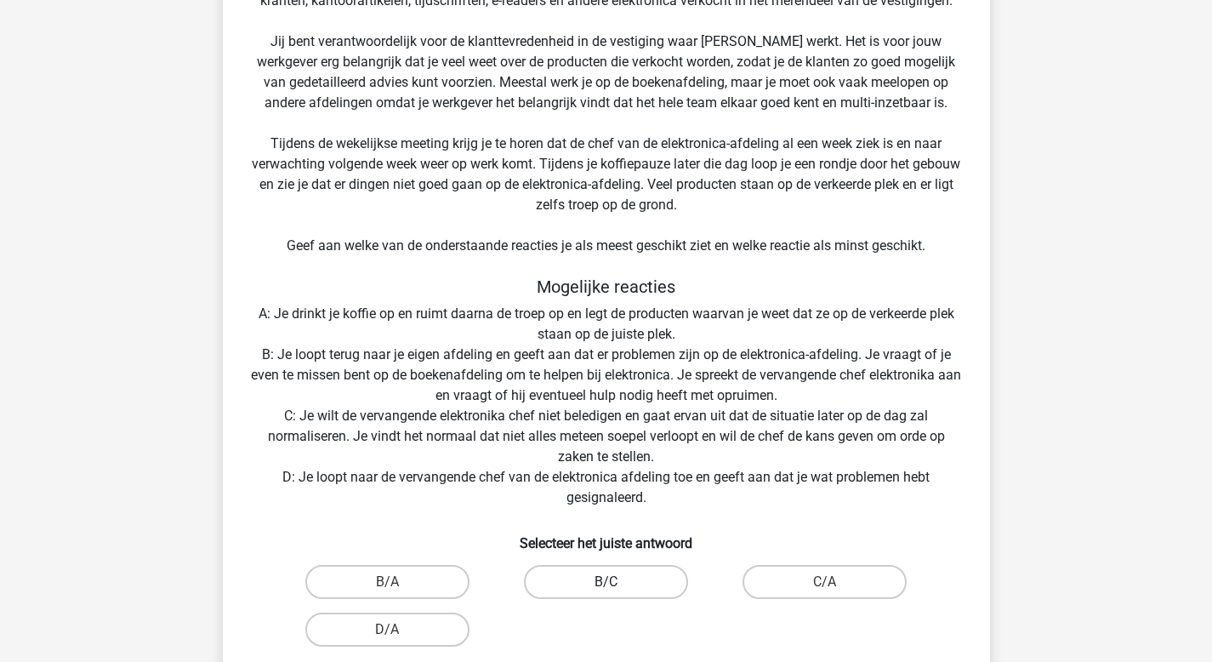
click at [613, 581] on label "B/C" at bounding box center [606, 582] width 164 height 34
click at [613, 582] on input "B/C" at bounding box center [611, 587] width 11 height 11
radio input "true"
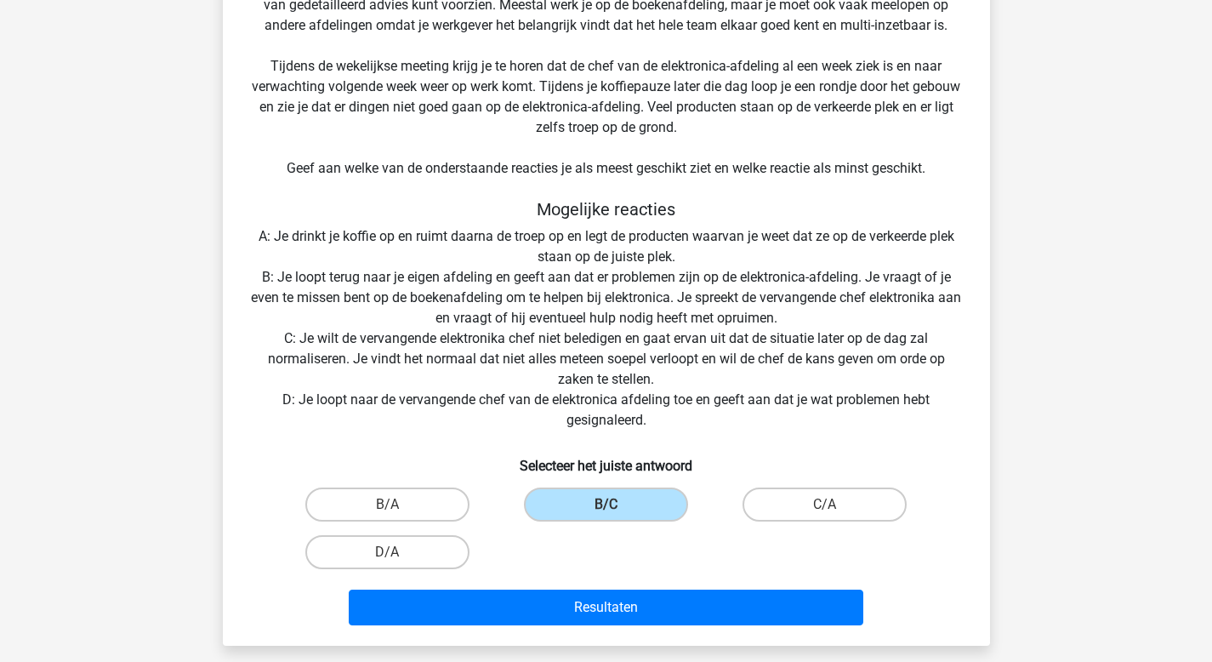
scroll to position [302, 0]
click at [453, 509] on label "B/A" at bounding box center [387, 504] width 164 height 34
click at [398, 509] on input "B/A" at bounding box center [392, 509] width 11 height 11
radio input "true"
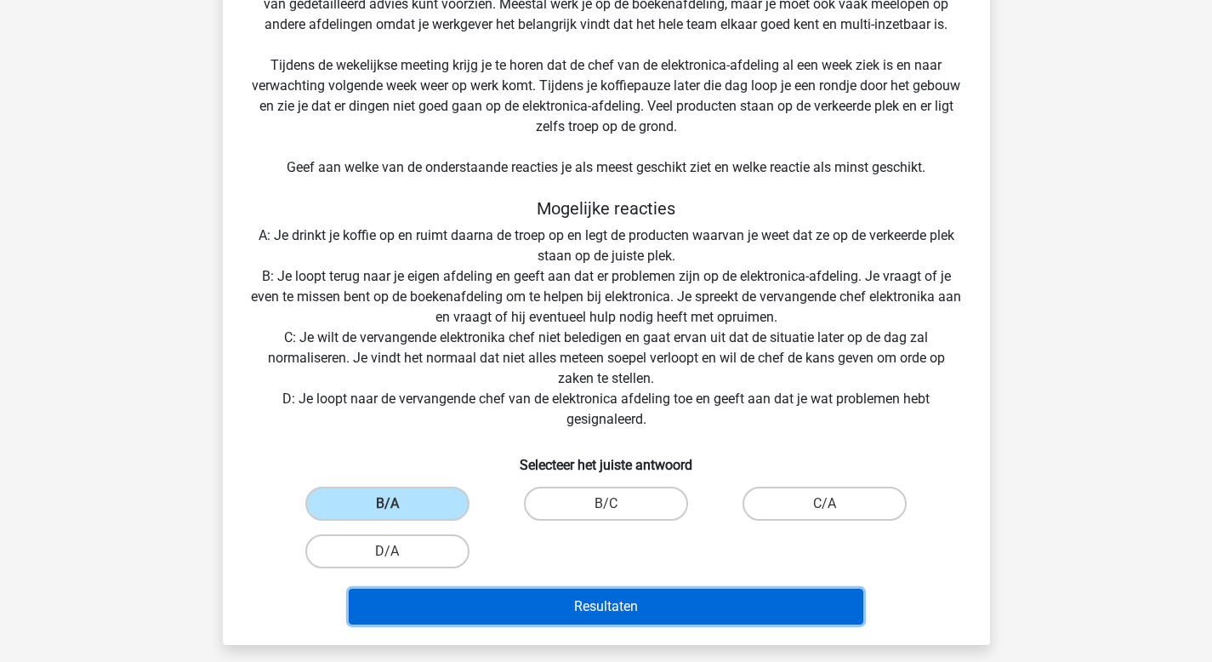
click at [601, 604] on button "Resultaten" at bounding box center [606, 607] width 515 height 36
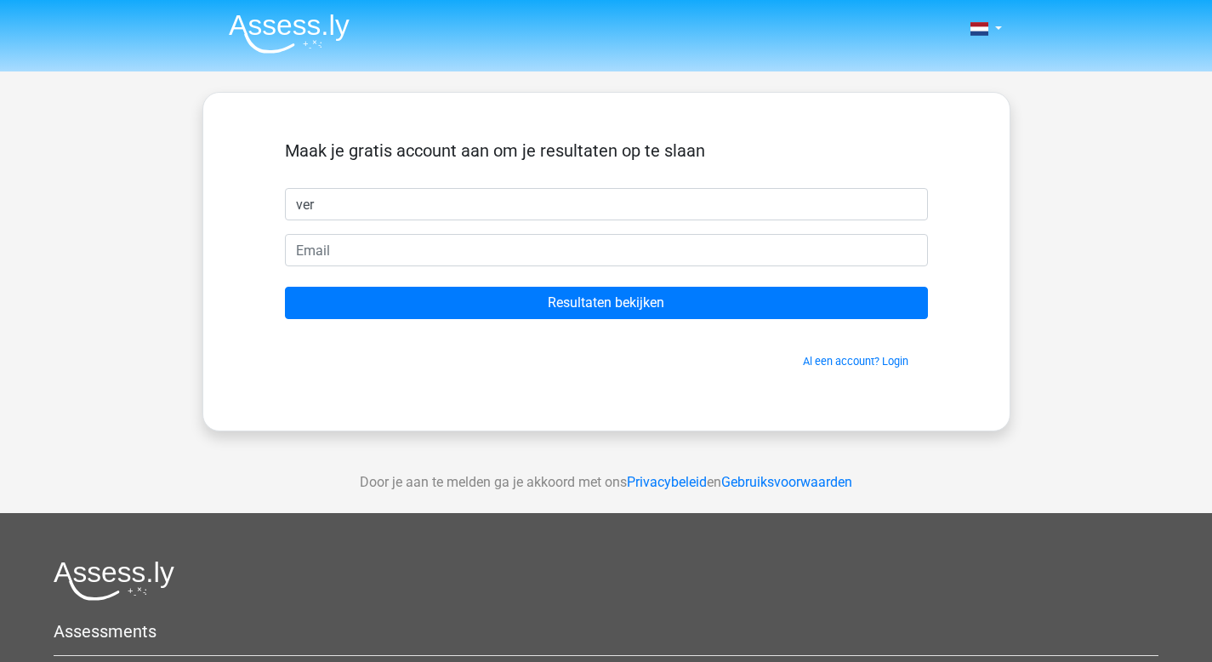
type input "[PERSON_NAME]"
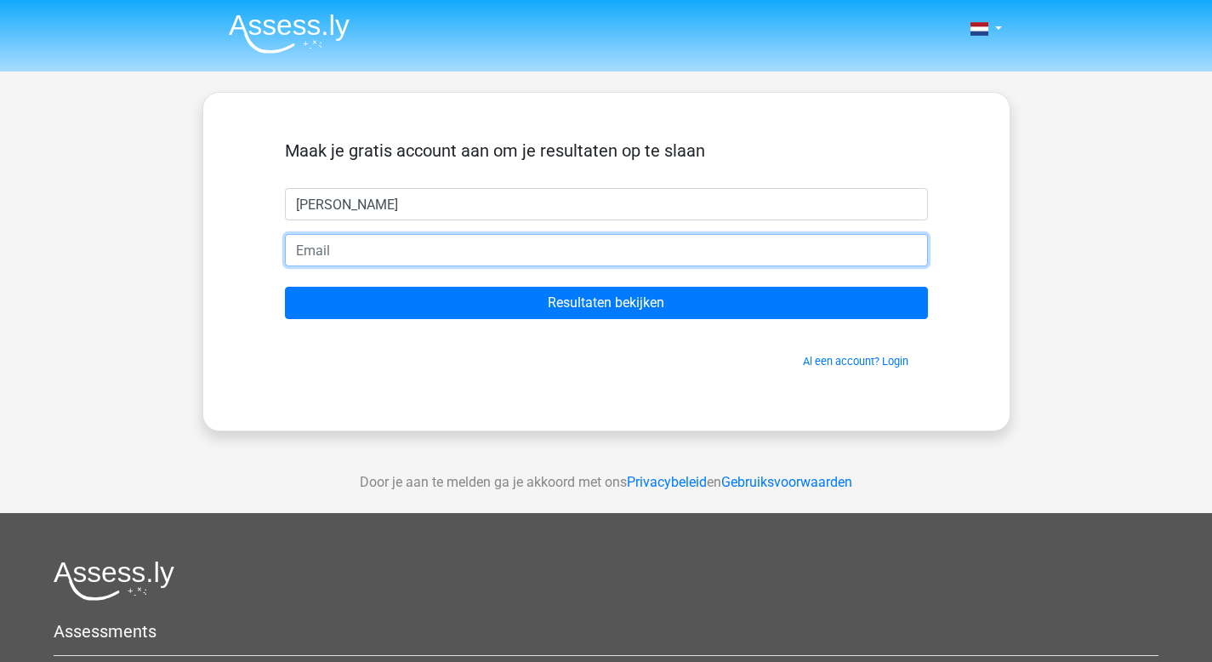
click at [397, 254] on input "email" at bounding box center [606, 250] width 643 height 32
type input "[EMAIL_ADDRESS][DOMAIN_NAME]"
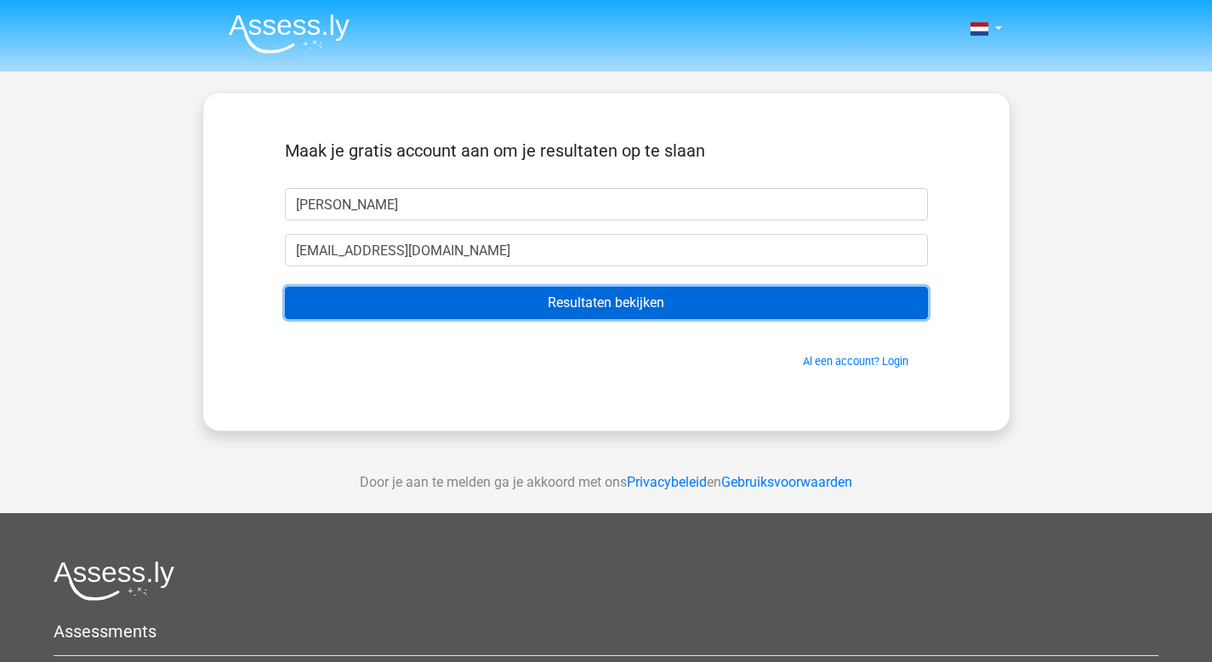
click at [471, 295] on input "Resultaten bekijken" at bounding box center [606, 303] width 643 height 32
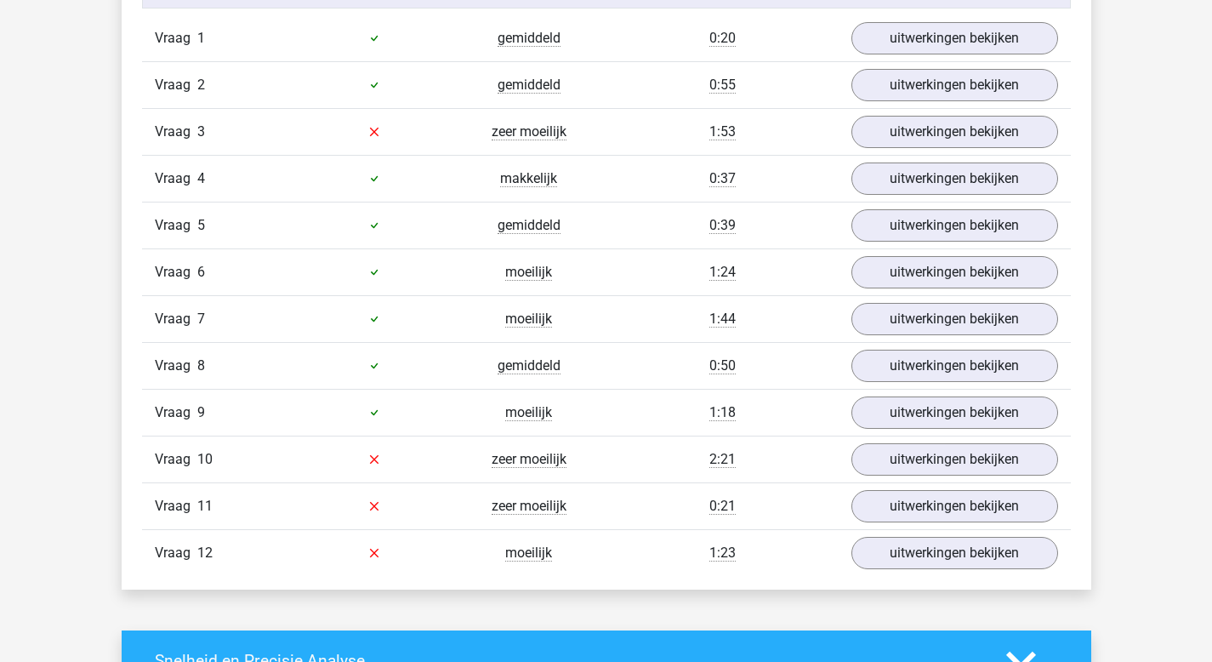
scroll to position [1939, 0]
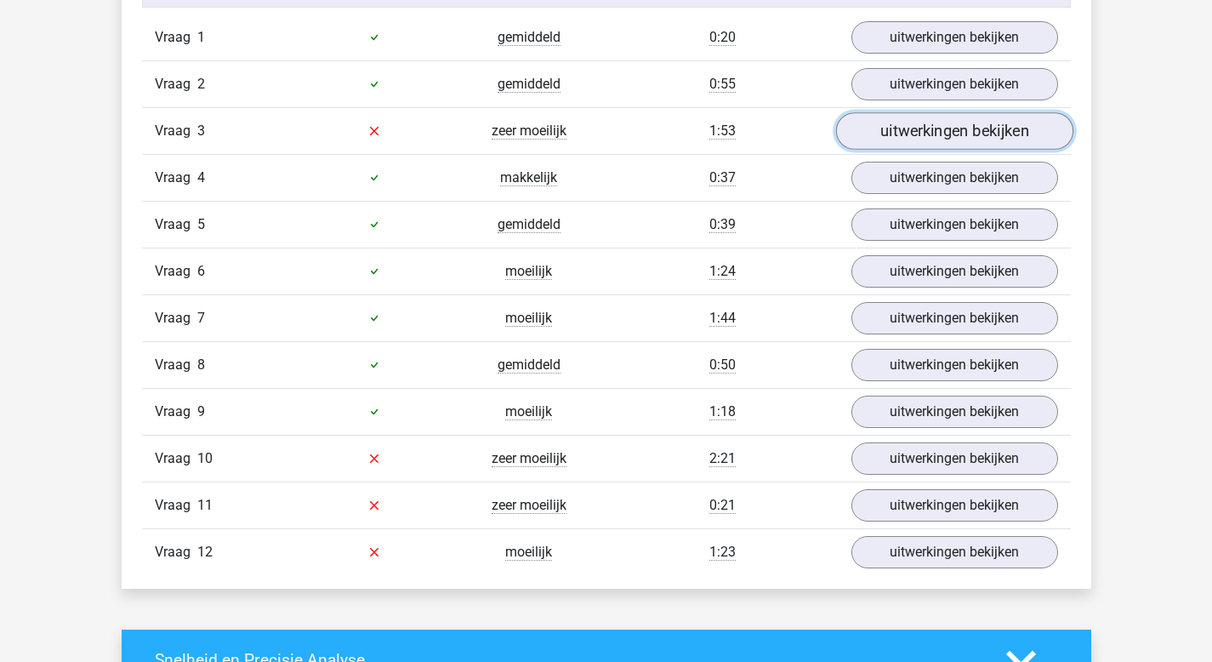
click at [939, 121] on link "uitwerkingen bekijken" at bounding box center [953, 130] width 237 height 37
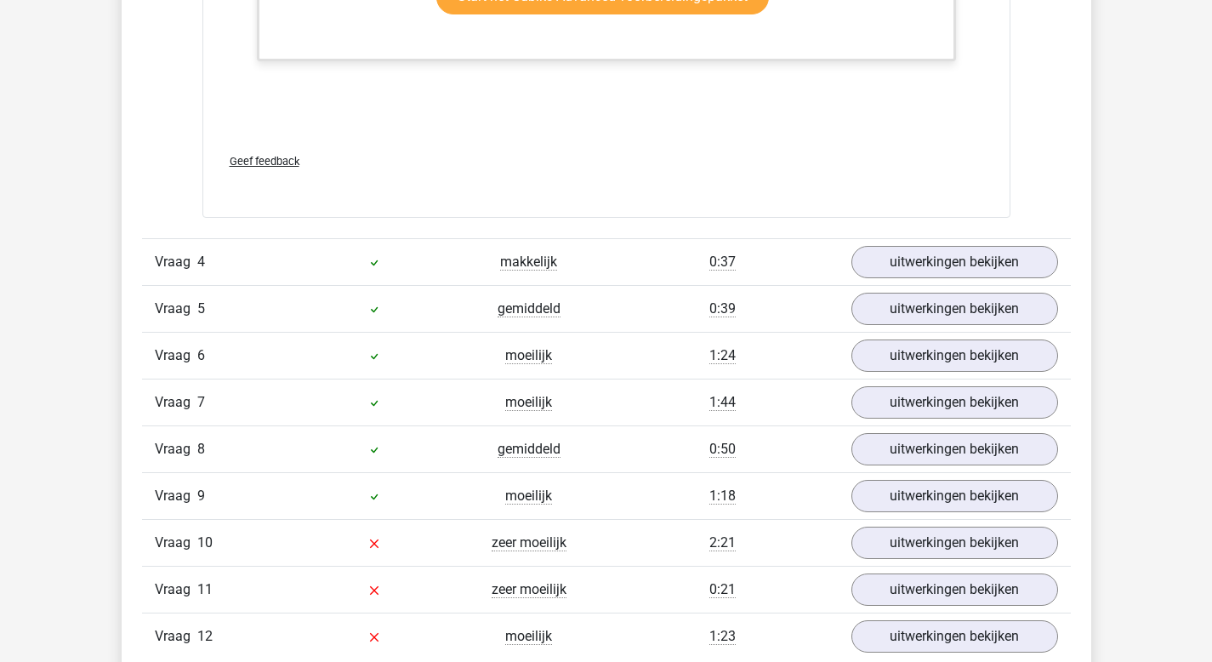
scroll to position [3378, 0]
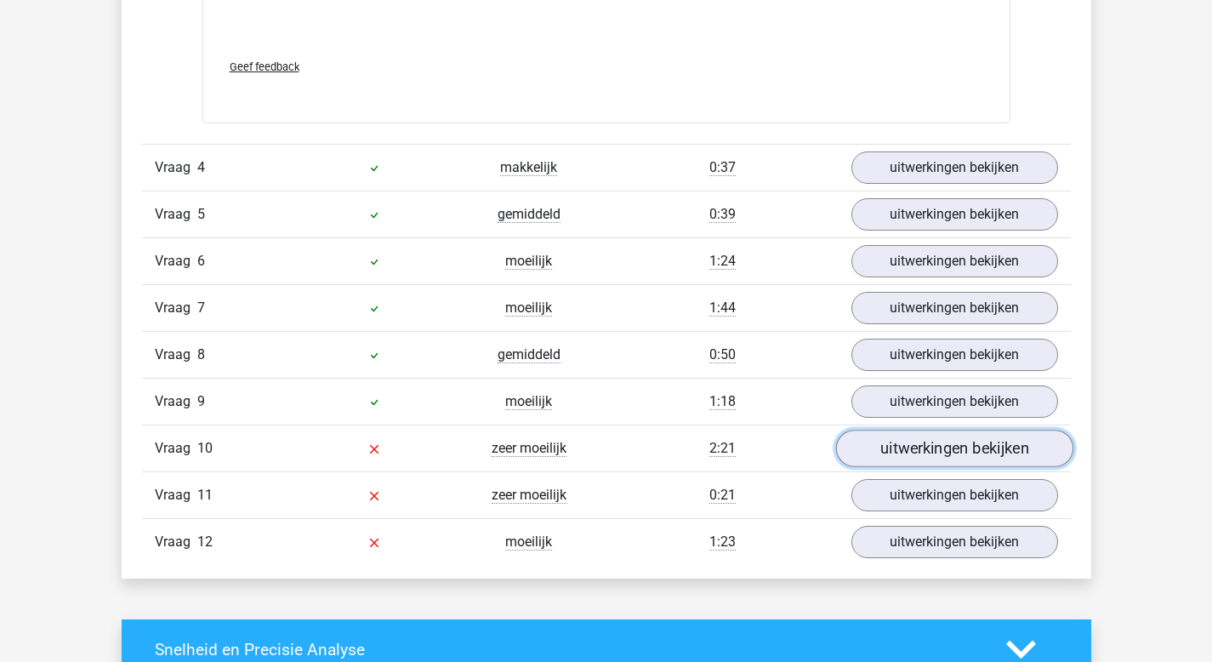
click at [920, 457] on link "uitwerkingen bekijken" at bounding box center [953, 448] width 237 height 37
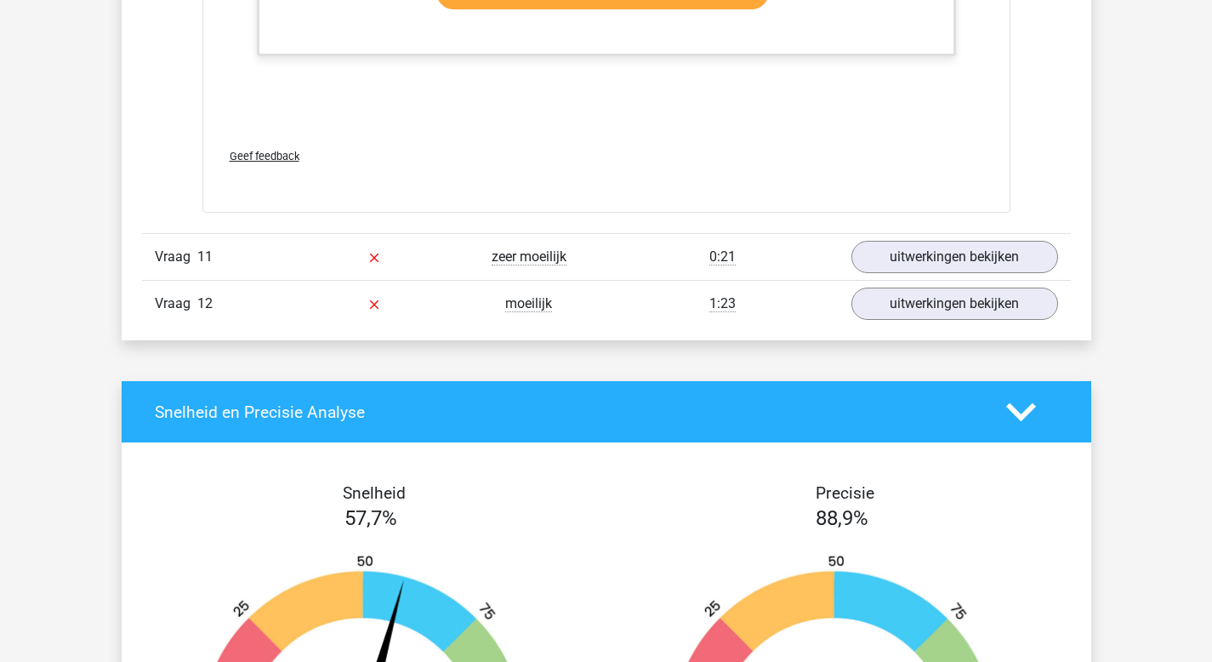
scroll to position [5177, 0]
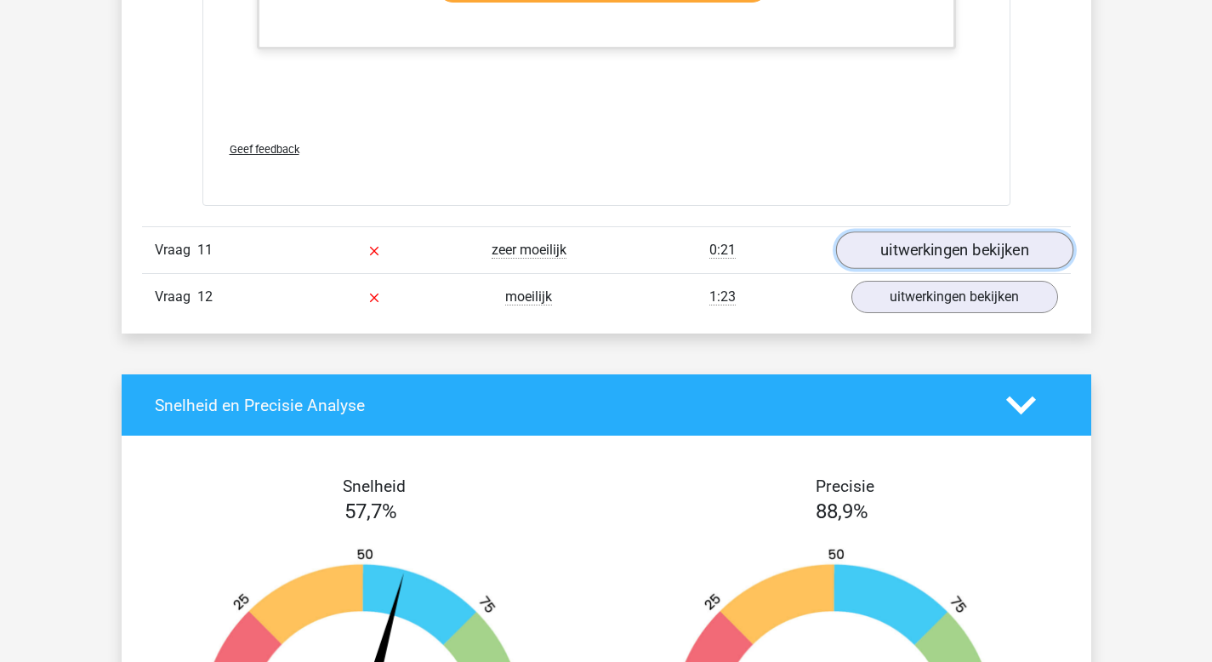
click at [901, 254] on link "uitwerkingen bekijken" at bounding box center [953, 249] width 237 height 37
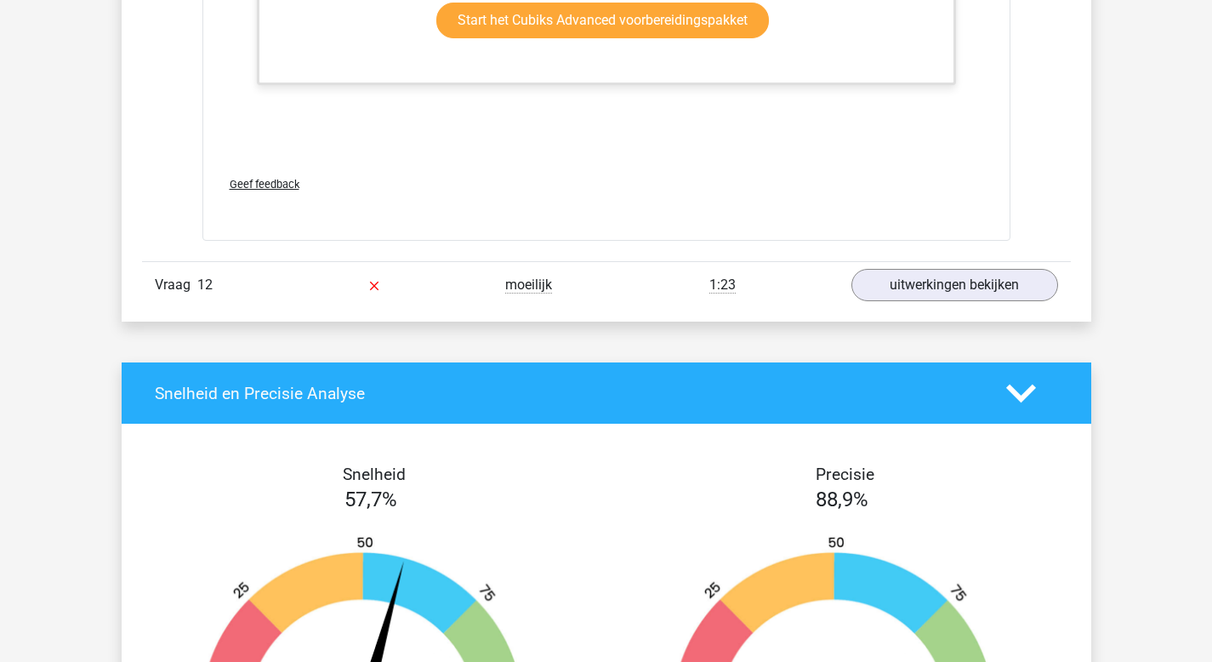
scroll to position [6630, 0]
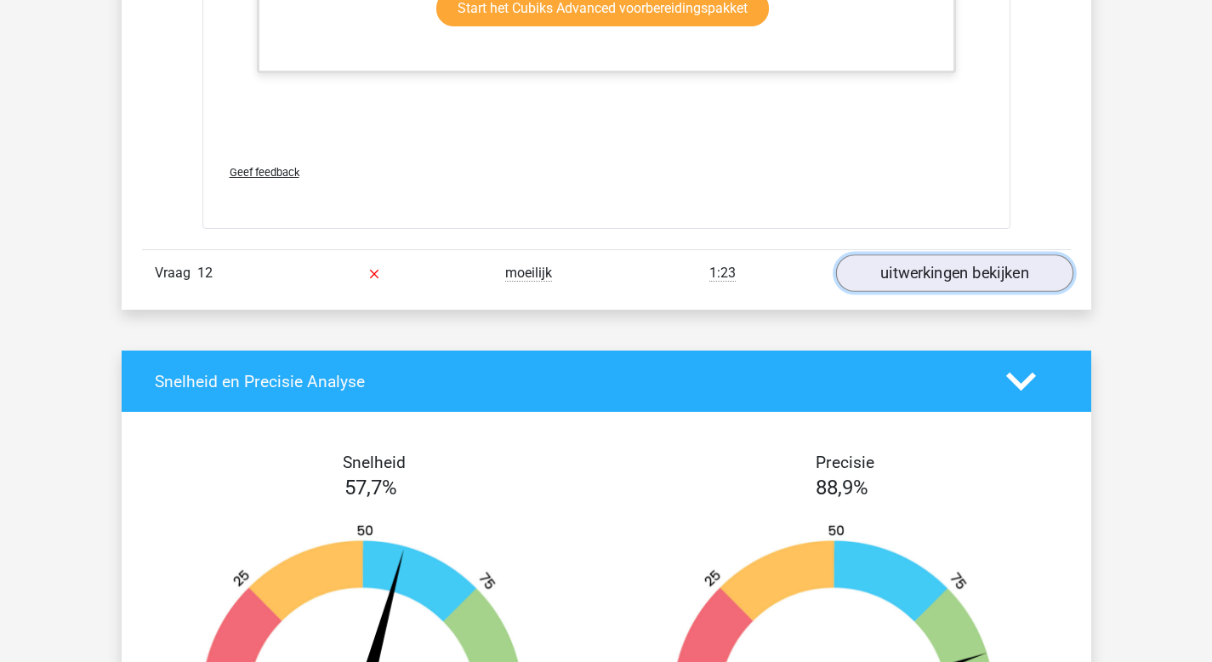
click at [915, 274] on link "uitwerkingen bekijken" at bounding box center [953, 272] width 237 height 37
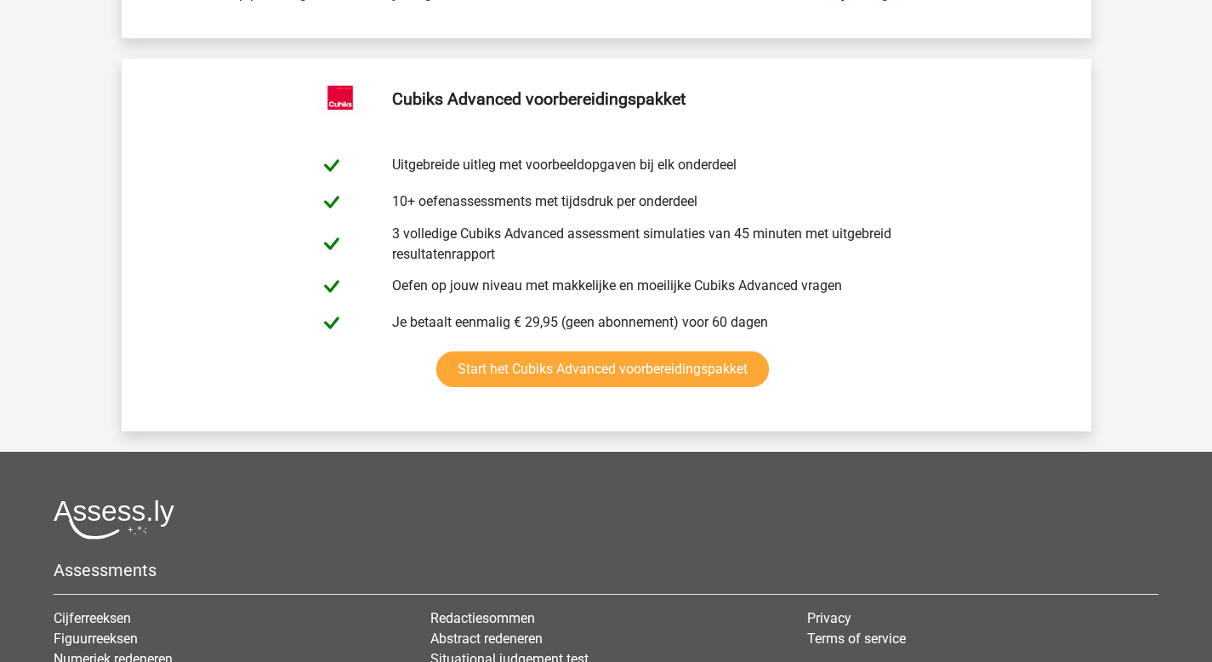
scroll to position [9413, 0]
